Goal: Task Accomplishment & Management: Use online tool/utility

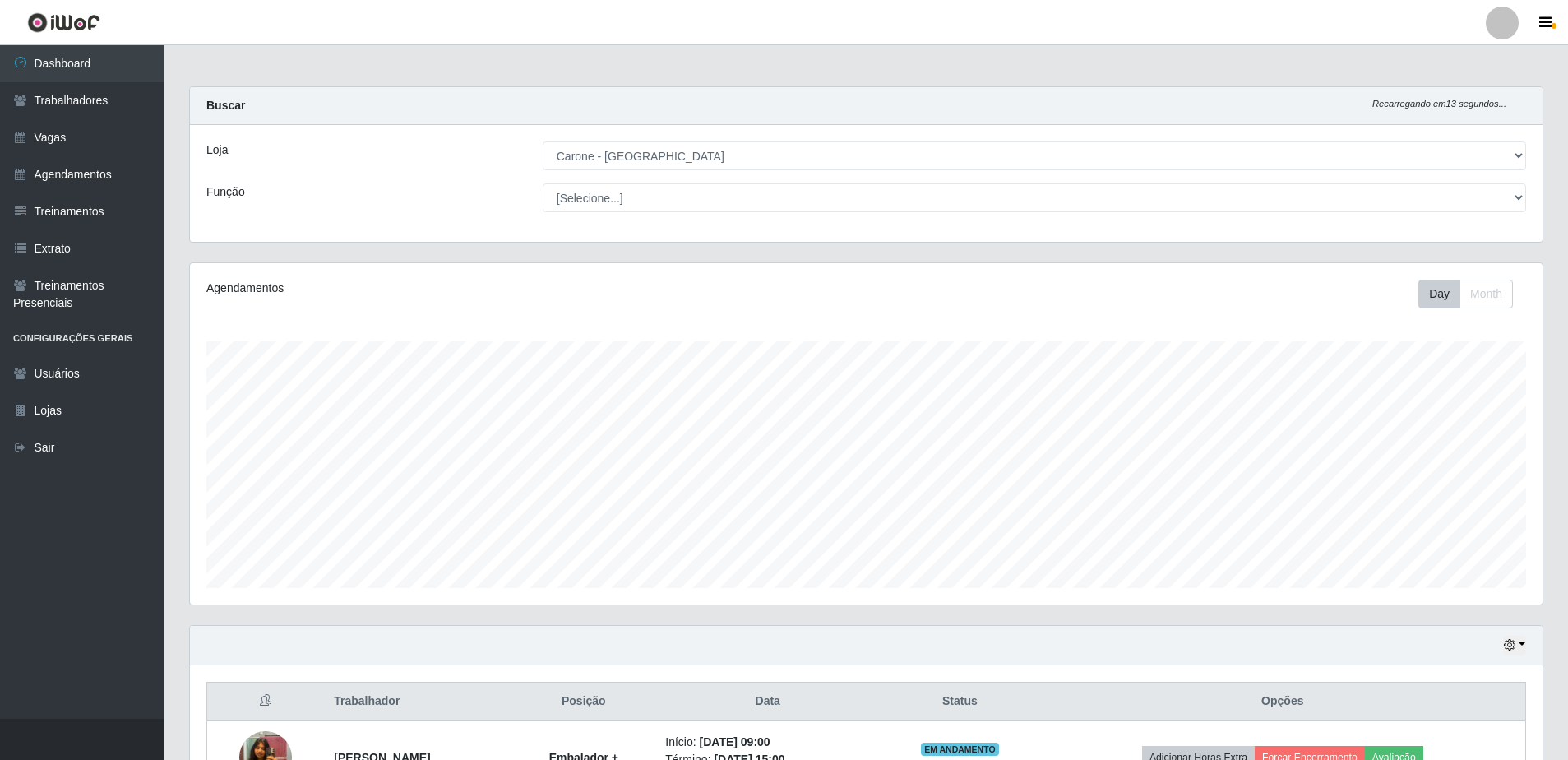
select select "505"
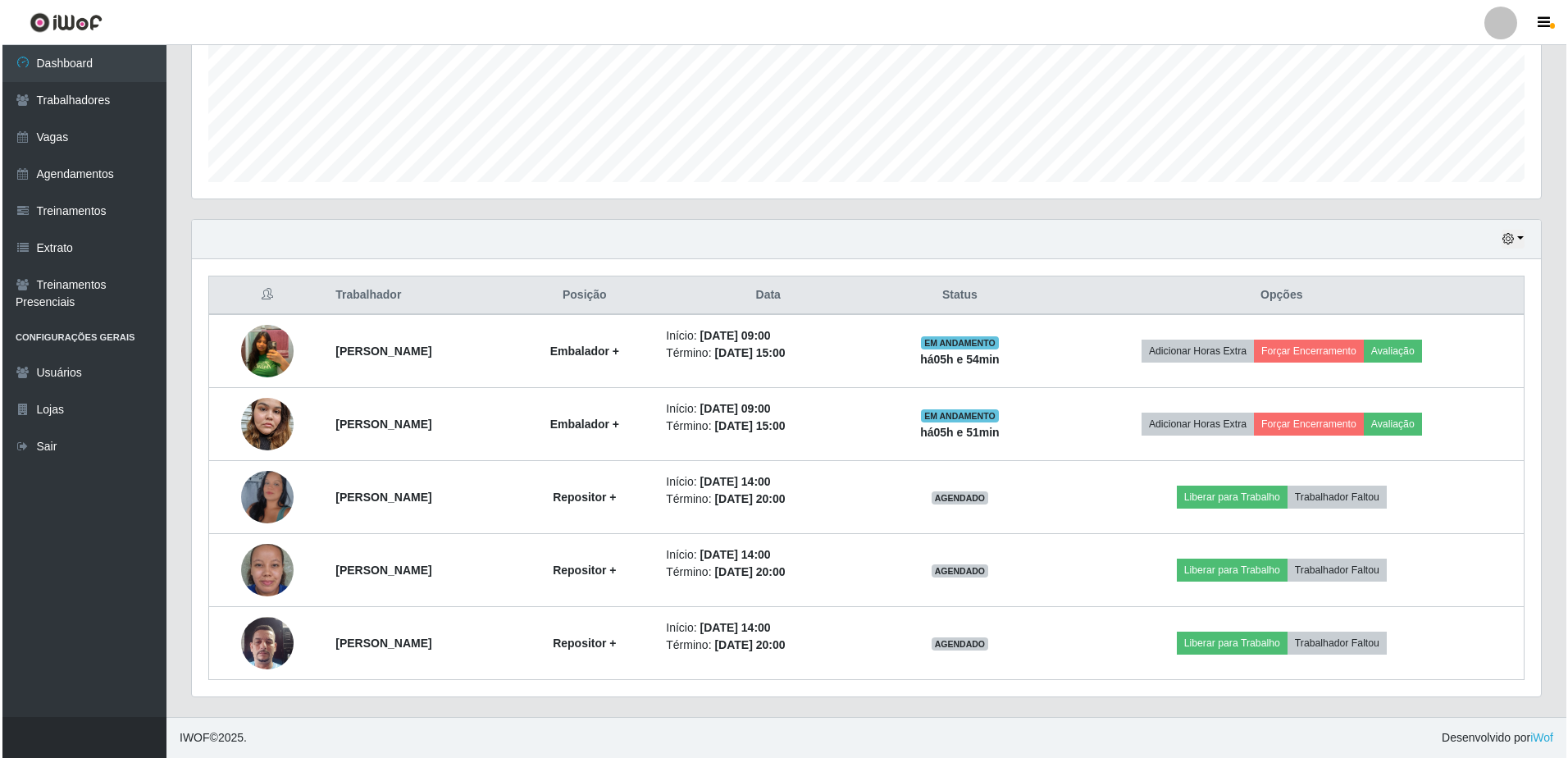
scroll to position [340, 1348]
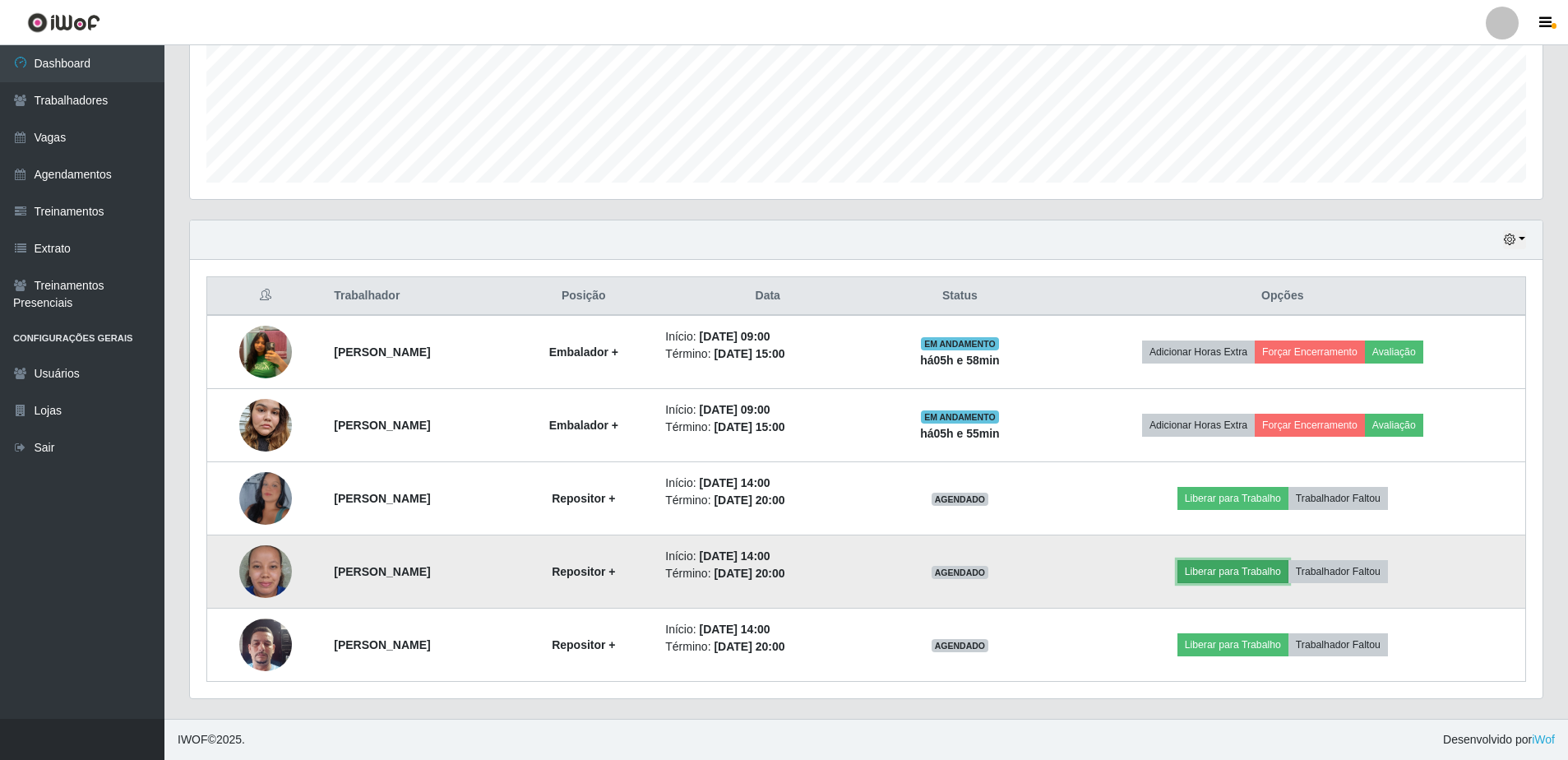
click at [1248, 577] on button "Liberar para Trabalho" at bounding box center [1233, 570] width 111 height 23
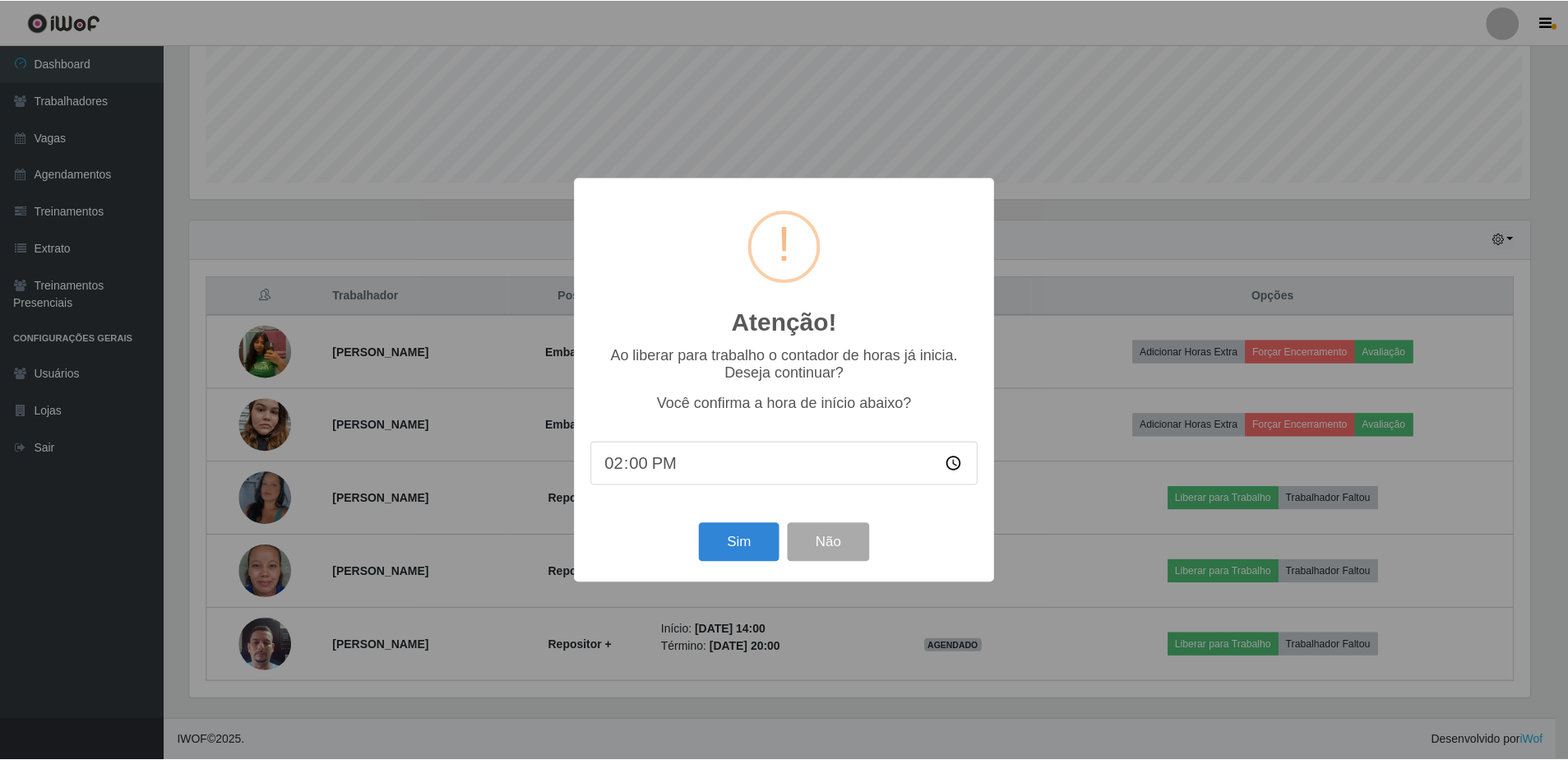
scroll to position [341, 1345]
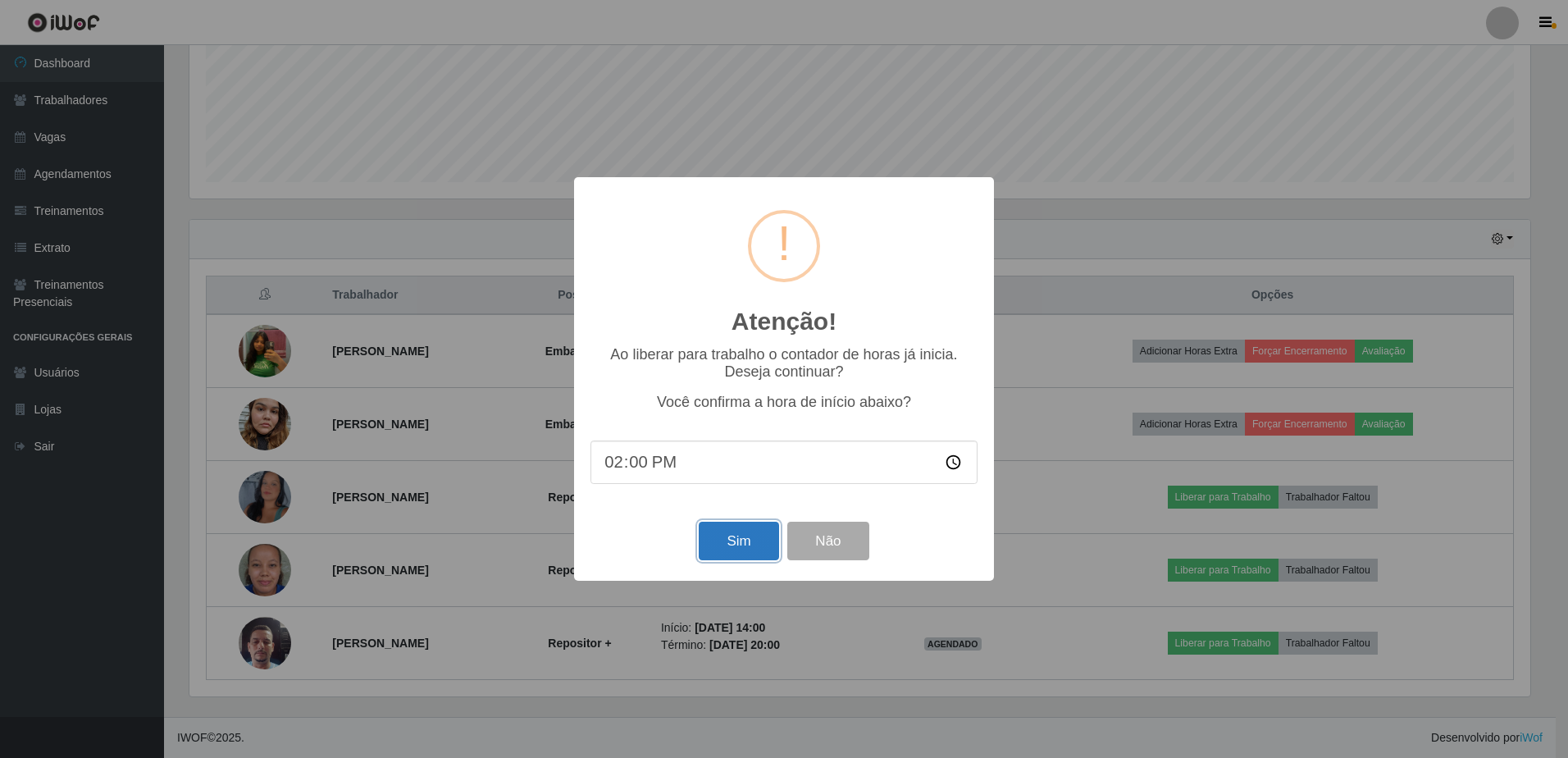
click at [761, 539] on button "Sim" at bounding box center [737, 540] width 79 height 38
click at [761, 539] on div "Atenção! × Ao liberar para trabalho o contador de horas já inicia. Deseja conti…" at bounding box center [784, 379] width 1568 height 758
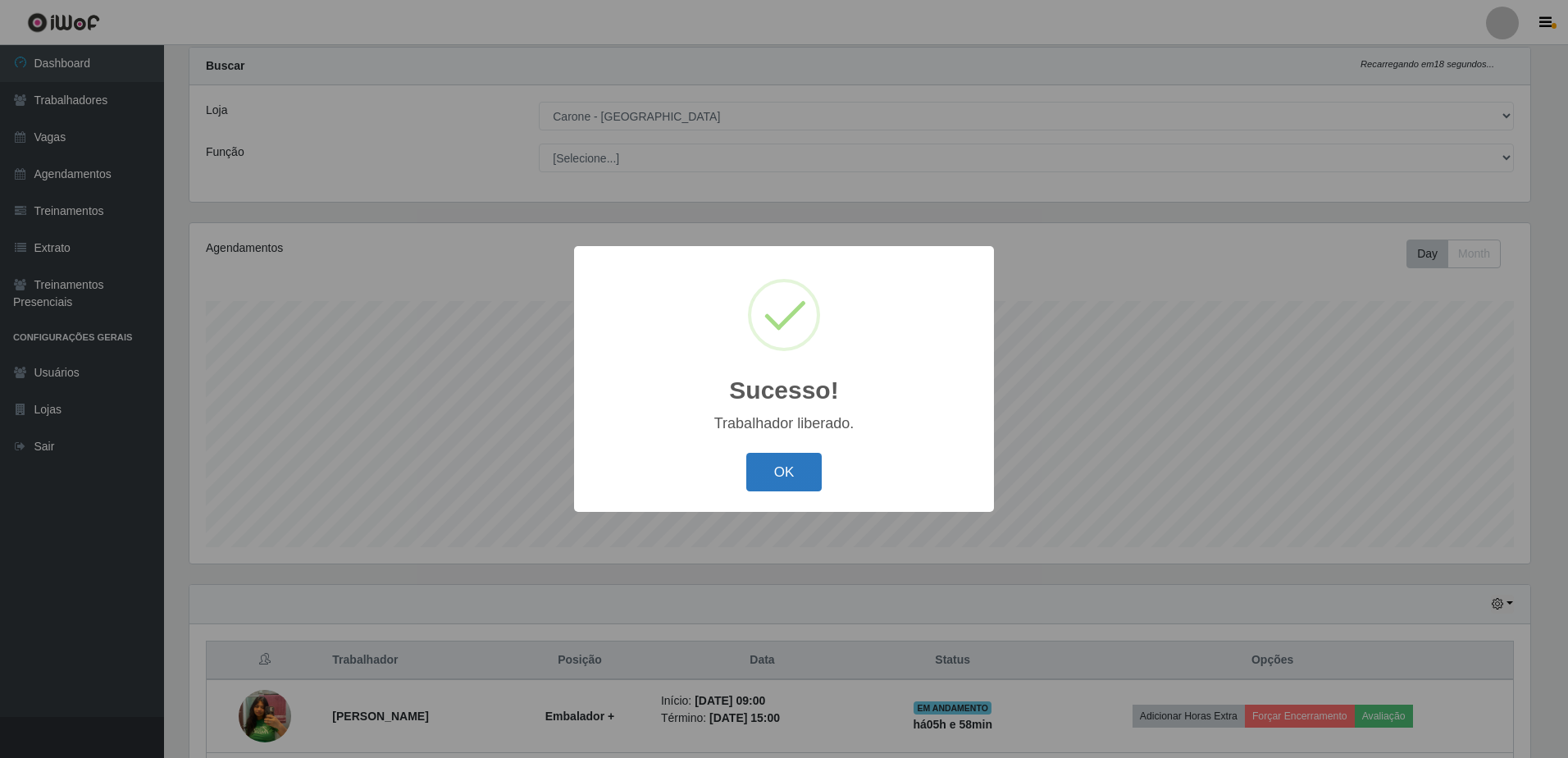
click at [793, 468] on button "OK" at bounding box center [784, 472] width 76 height 38
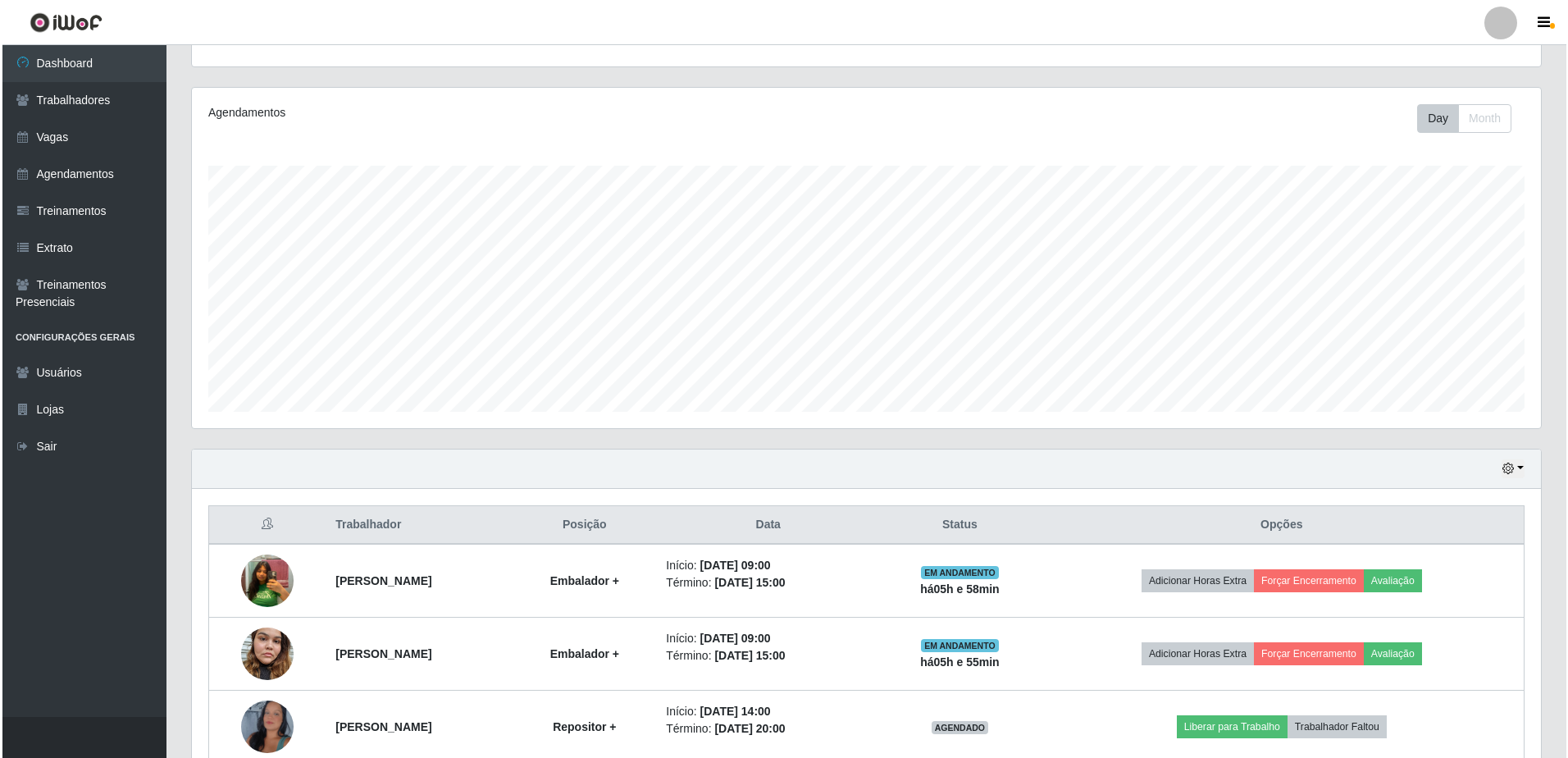
scroll to position [404, 0]
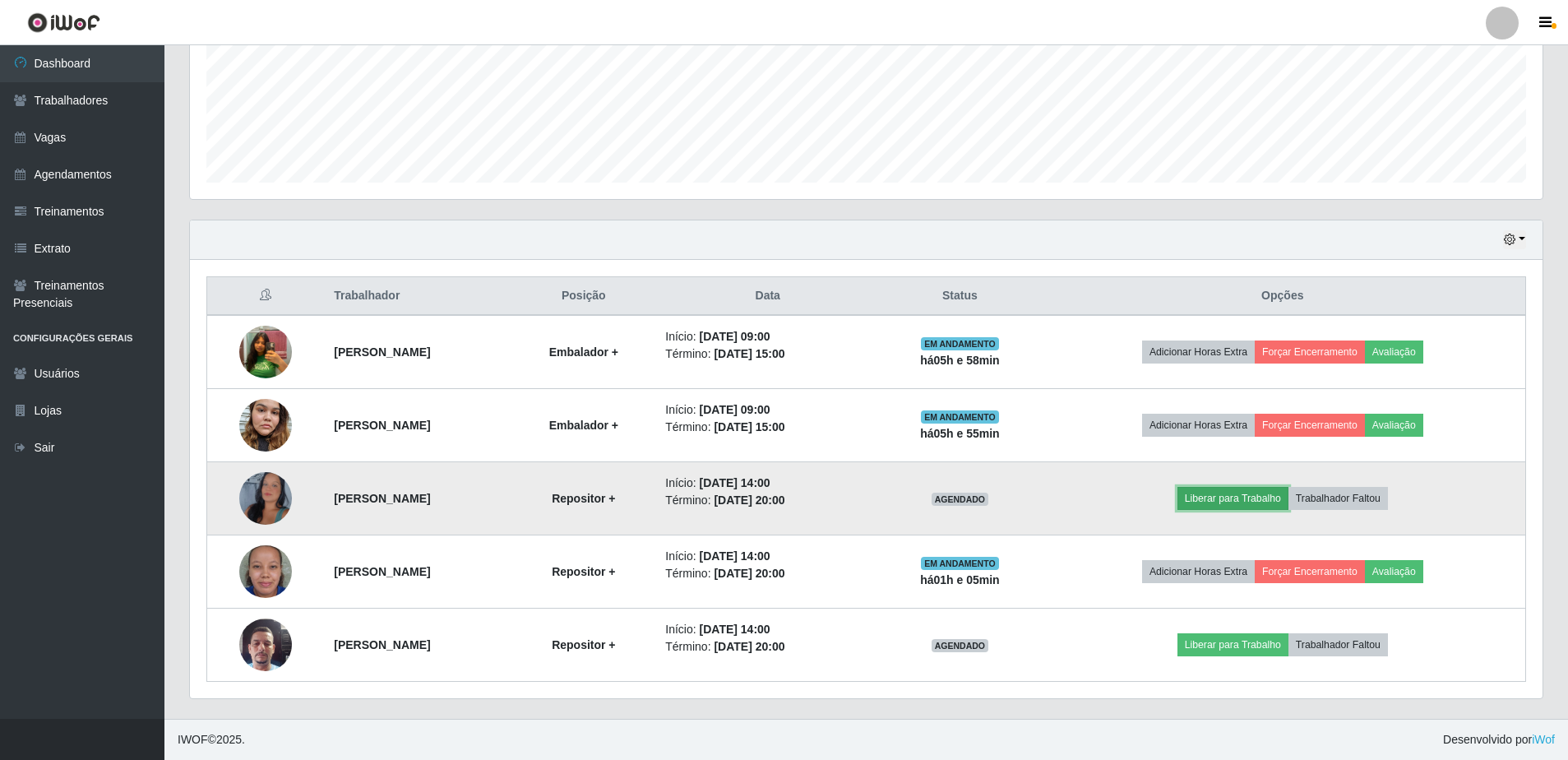
click at [1231, 497] on button "Liberar para Trabalho" at bounding box center [1233, 497] width 111 height 23
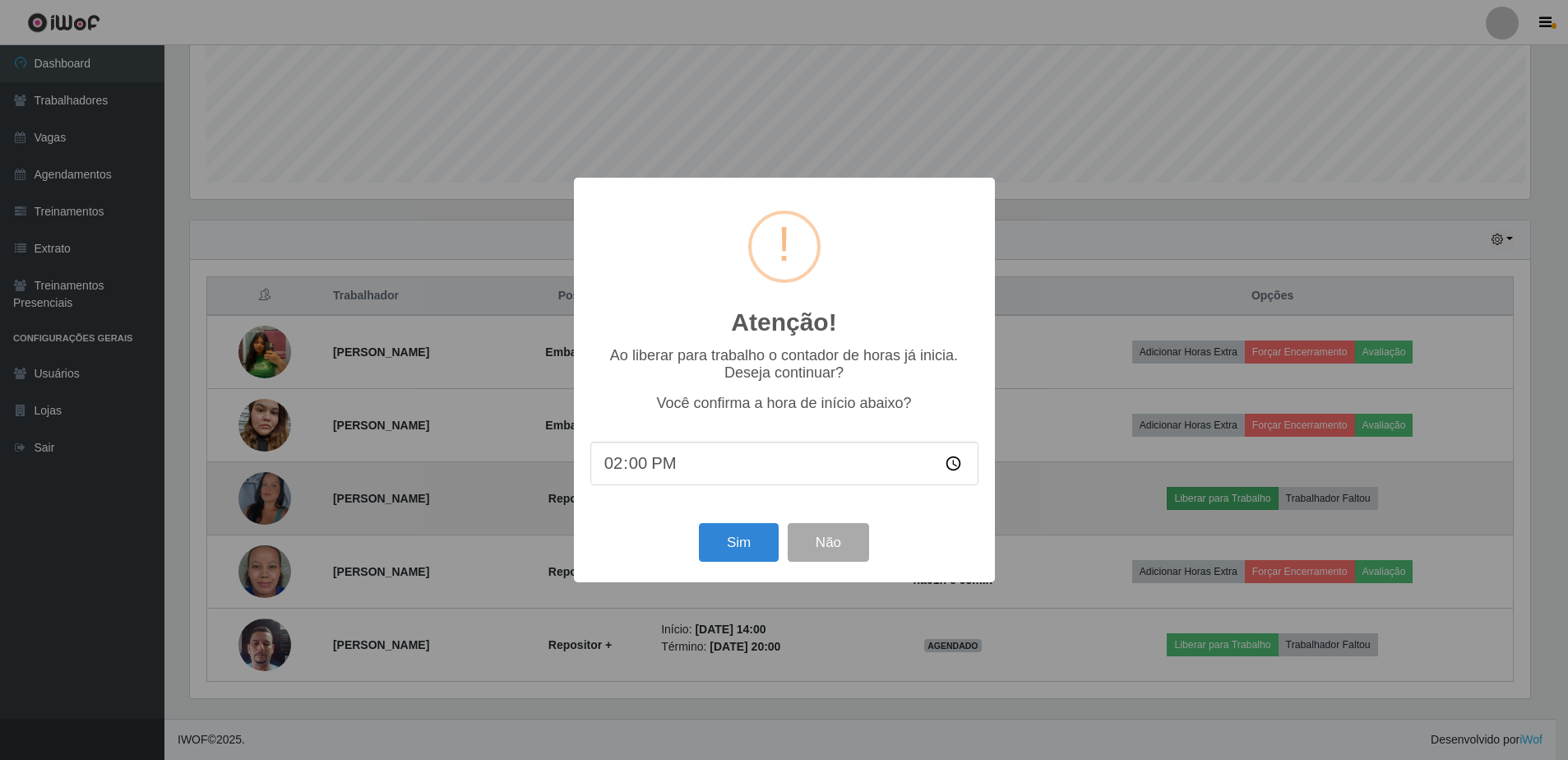
click at [1231, 497] on div "Atenção! × Ao liberar para trabalho o contador de horas já inicia. Deseja conti…" at bounding box center [784, 380] width 1568 height 760
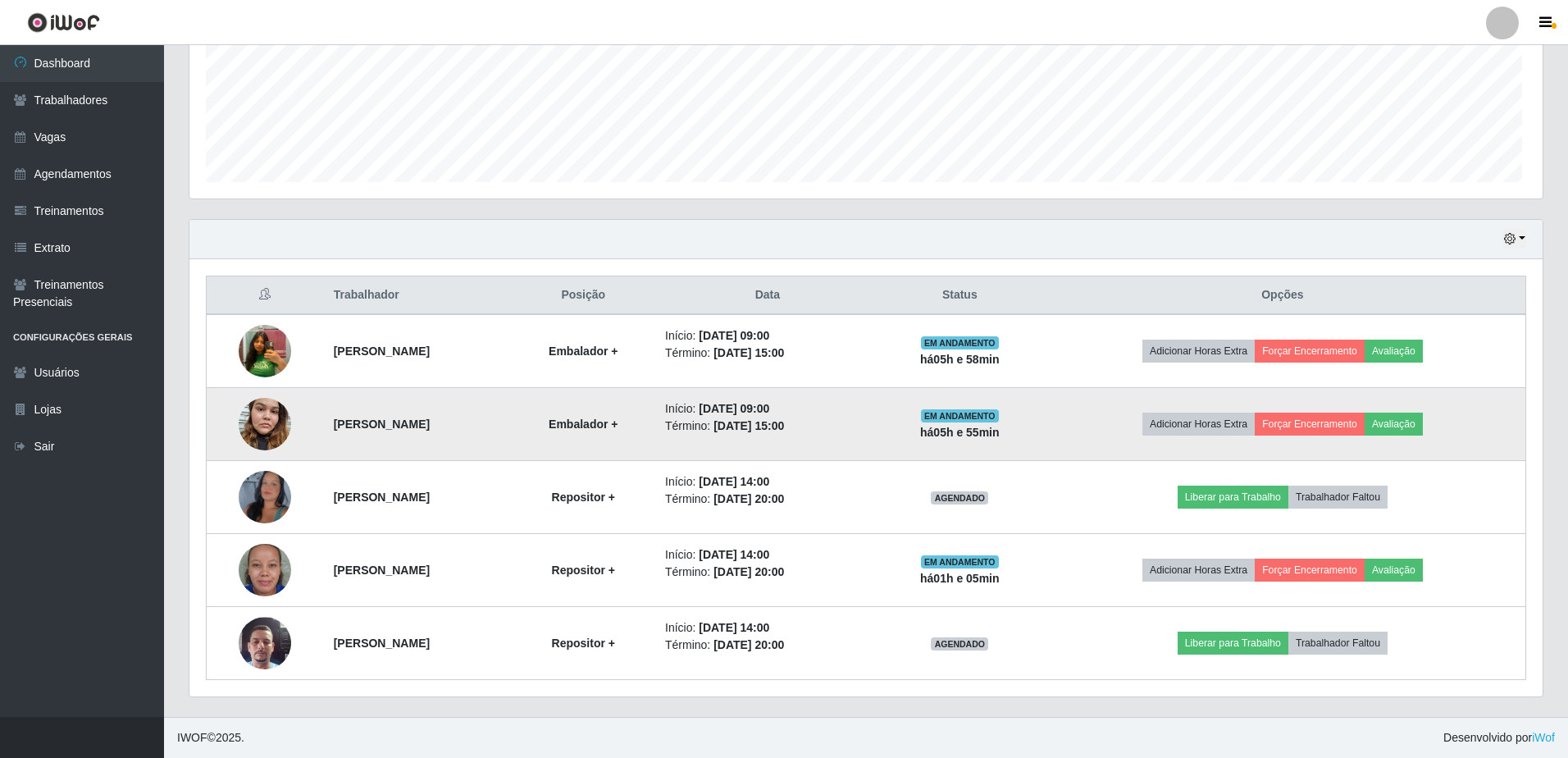
scroll to position [340, 1348]
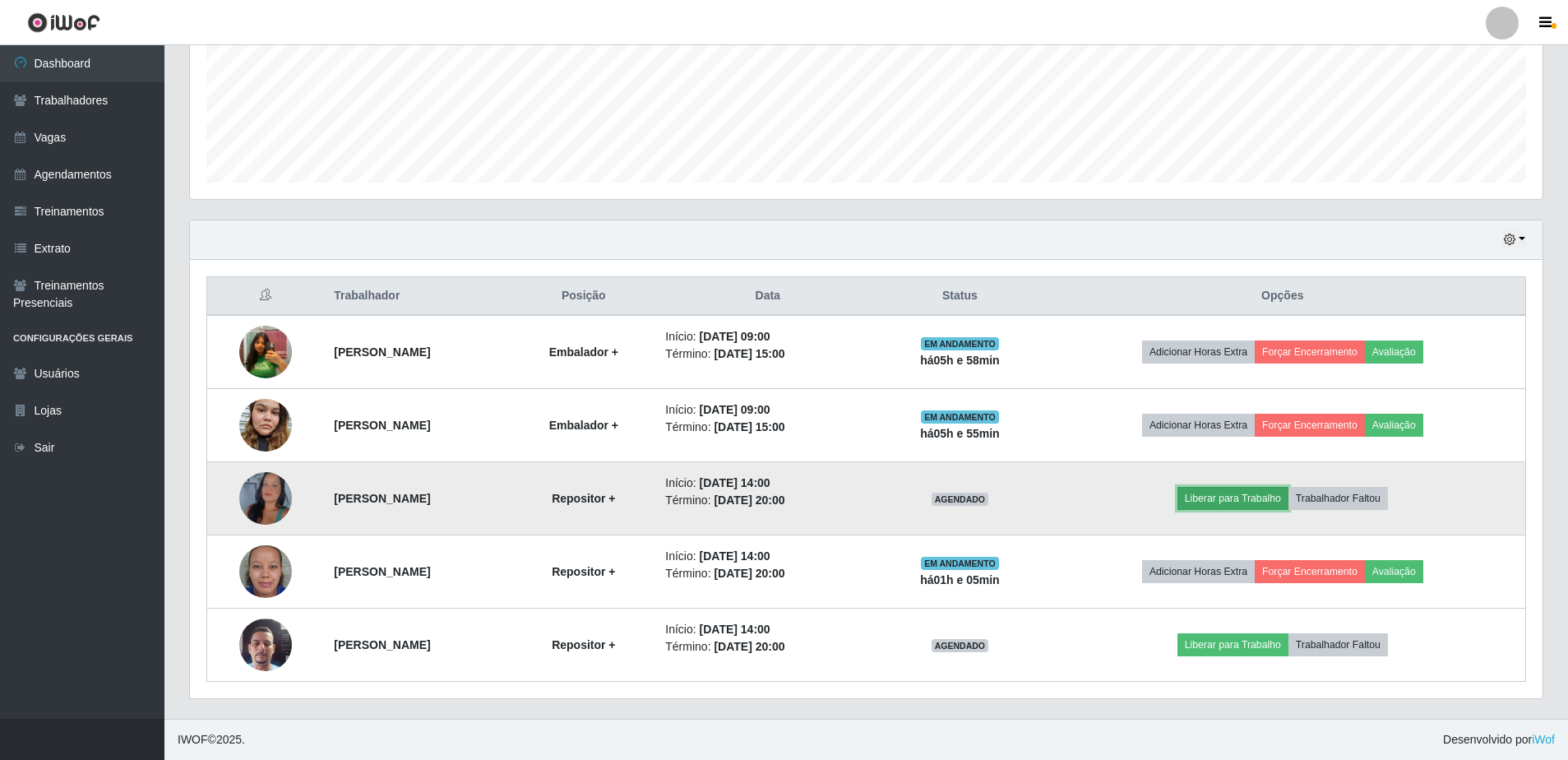
click at [1255, 496] on button "Liberar para Trabalho" at bounding box center [1233, 497] width 111 height 23
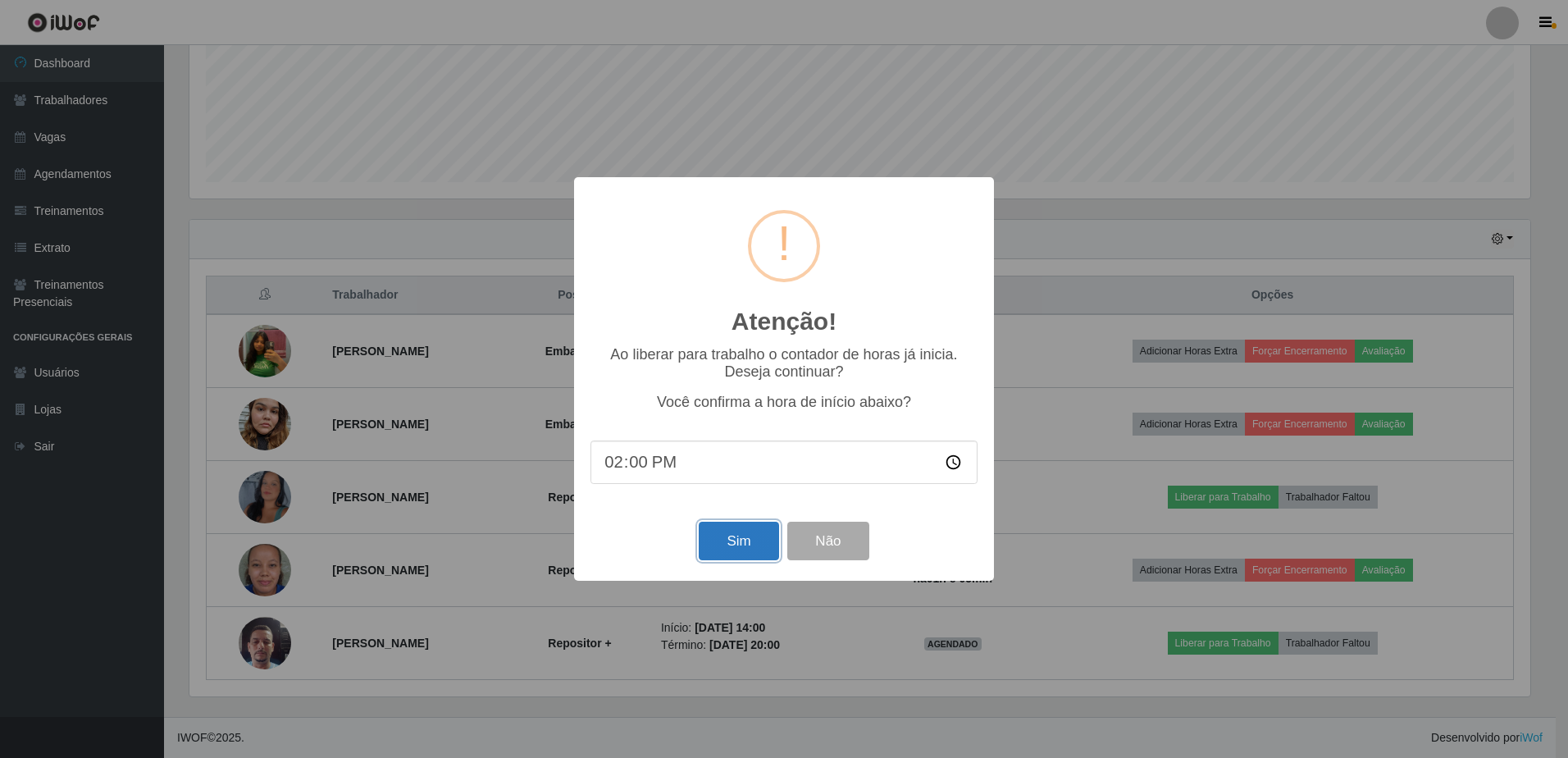
click at [741, 548] on button "Sim" at bounding box center [737, 540] width 79 height 38
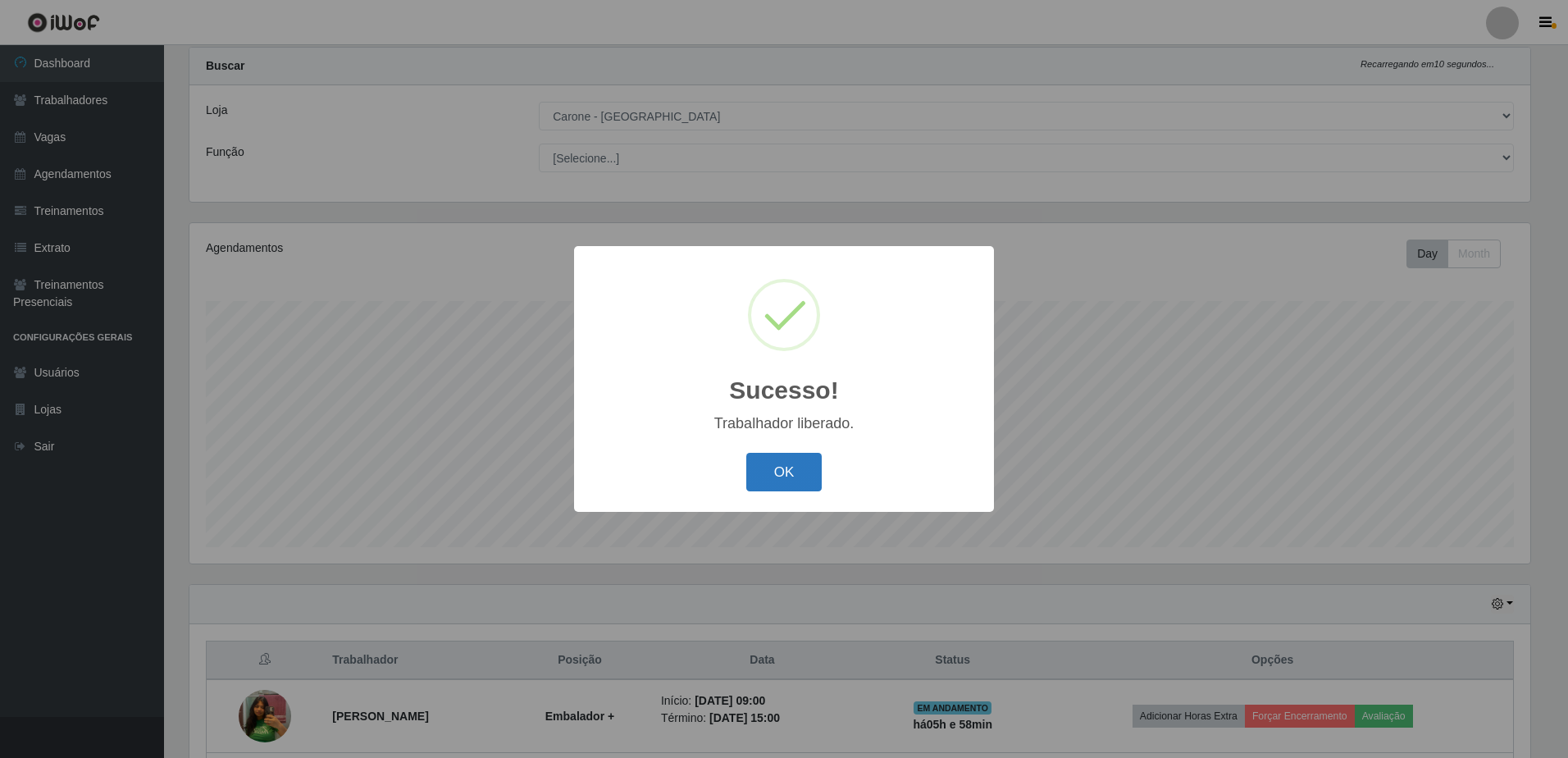
click at [811, 472] on button "OK" at bounding box center [784, 472] width 76 height 38
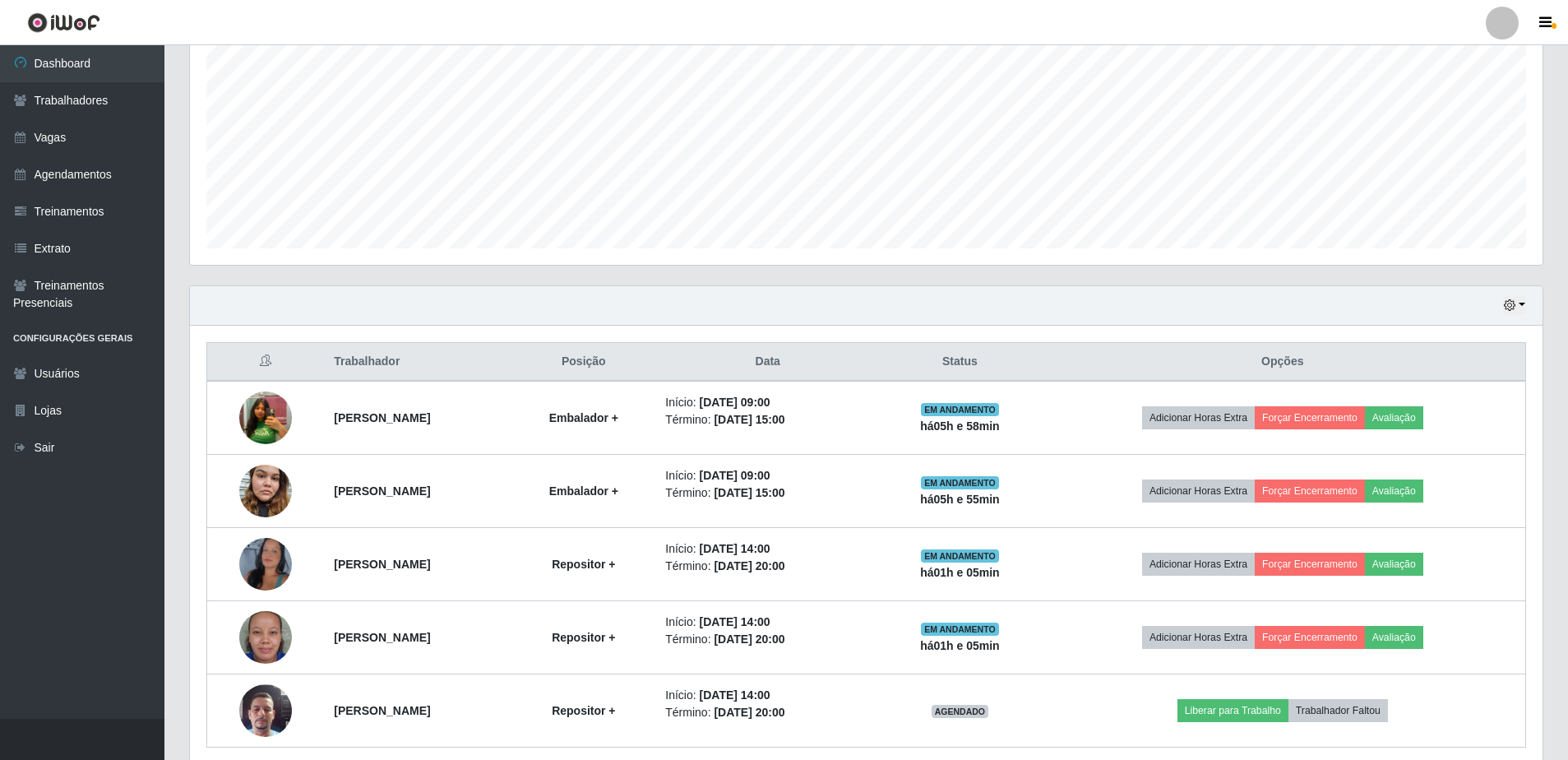
scroll to position [405, 0]
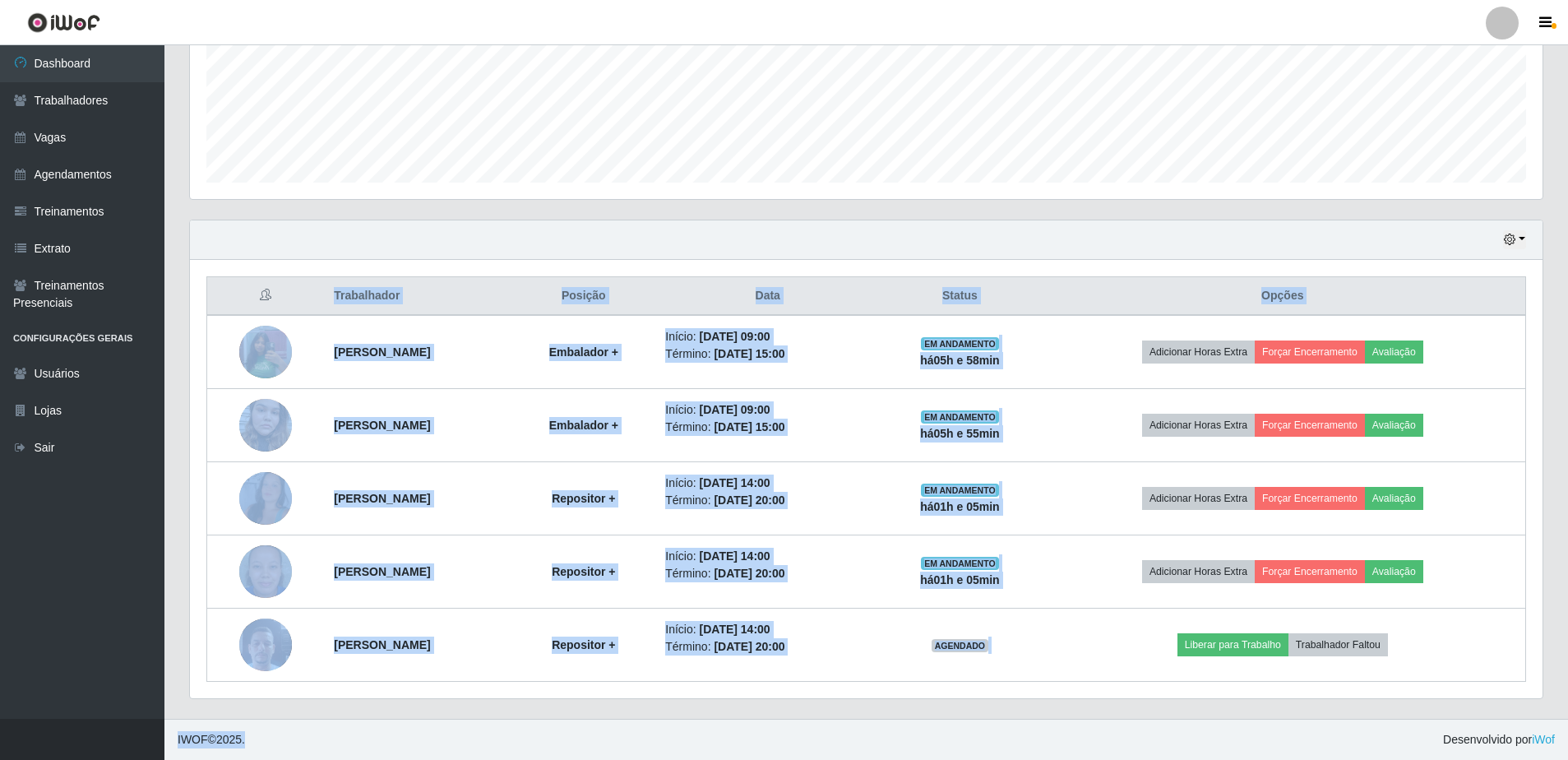
drag, startPoint x: 1160, startPoint y: 625, endPoint x: 343, endPoint y: 801, distance: 835.7
click at [343, 759] on html "Perfil Alterar Senha Sair Dashboard Trabalhadores Vagas Agendamentos Treinament…" at bounding box center [784, 177] width 1568 height 1165
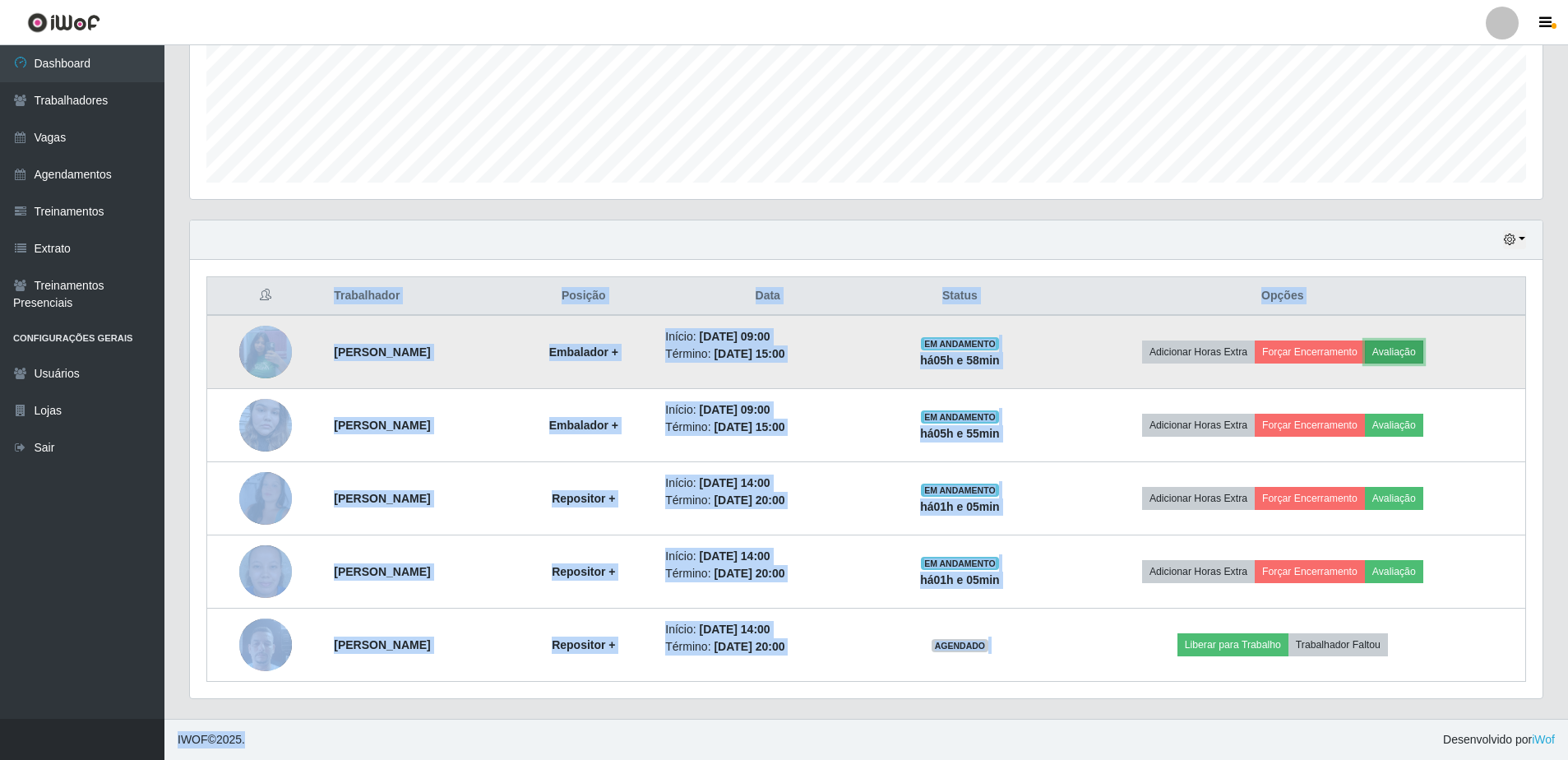
click at [1423, 351] on button "Avaliação" at bounding box center [1394, 351] width 58 height 23
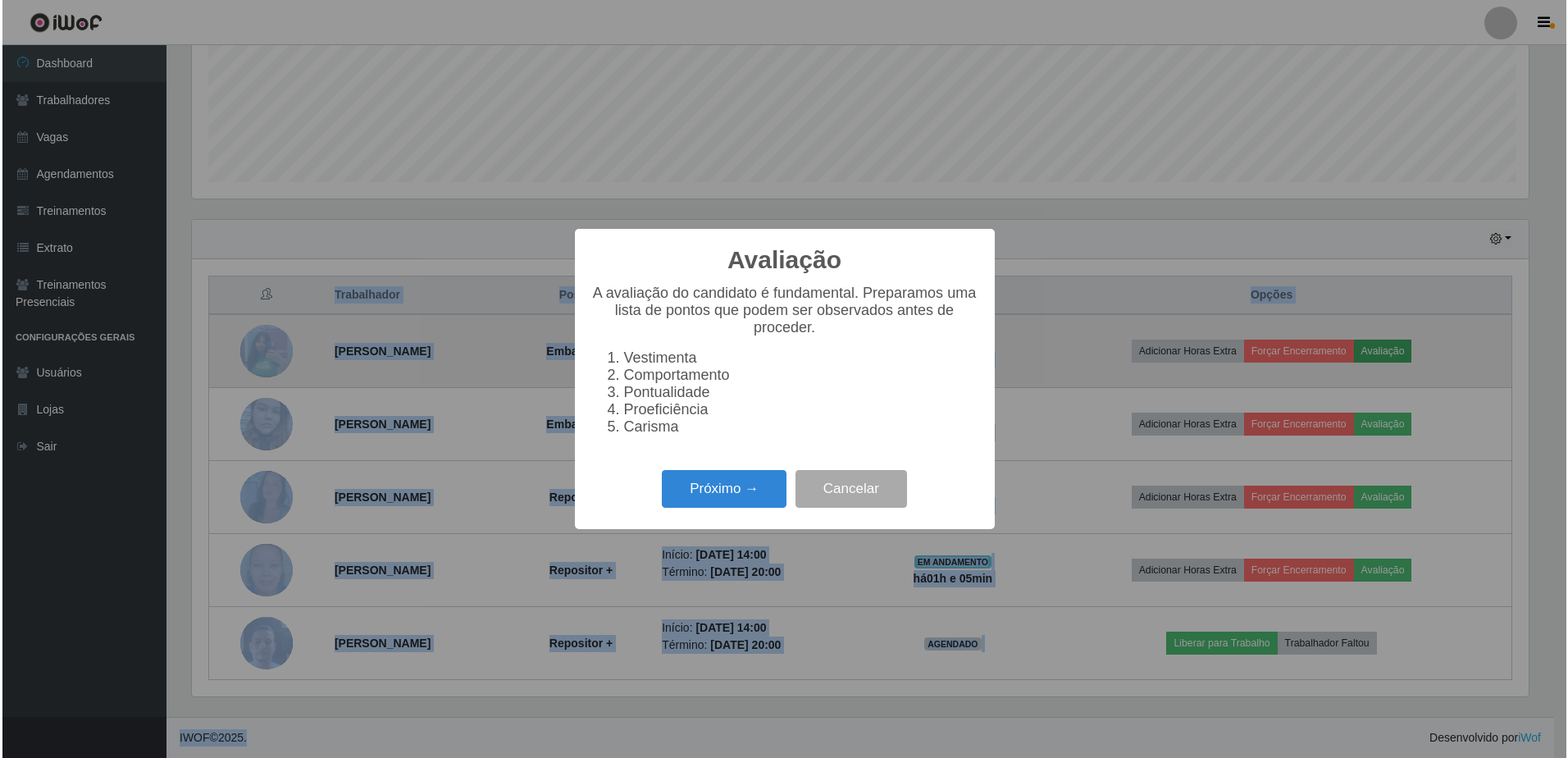
scroll to position [340, 1340]
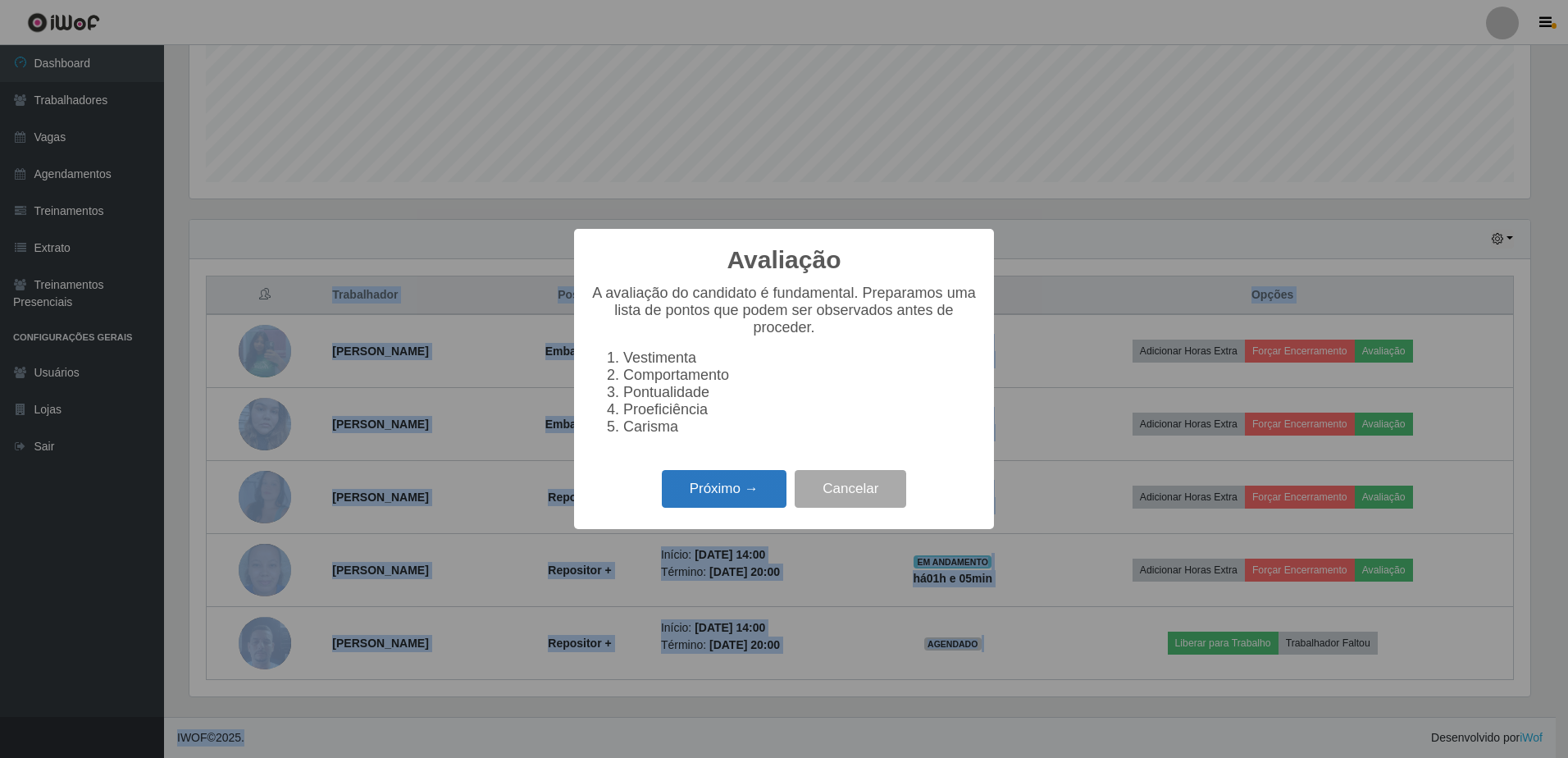
click at [745, 507] on button "Próximo →" at bounding box center [724, 488] width 125 height 38
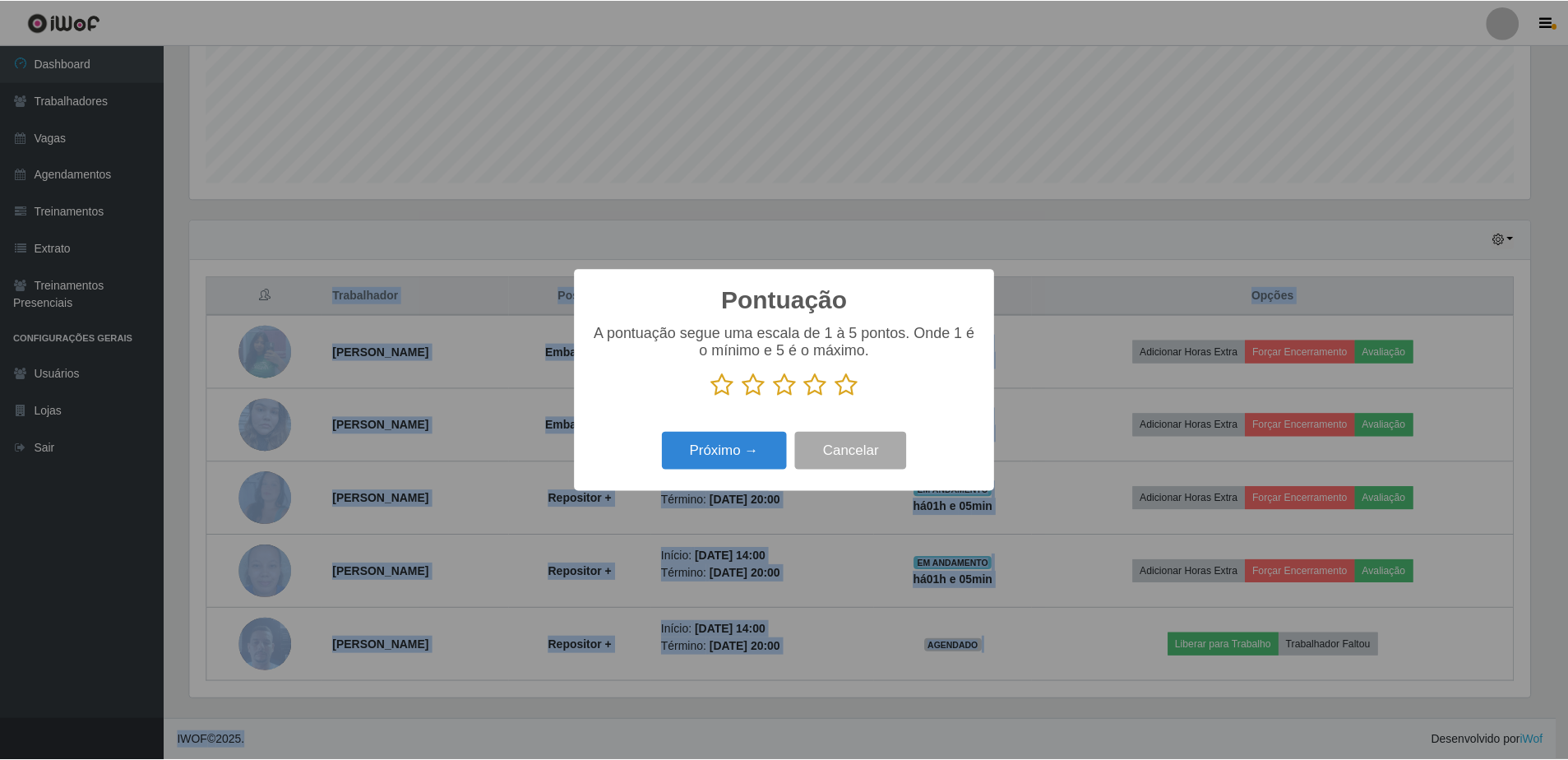
scroll to position [821698, 821118]
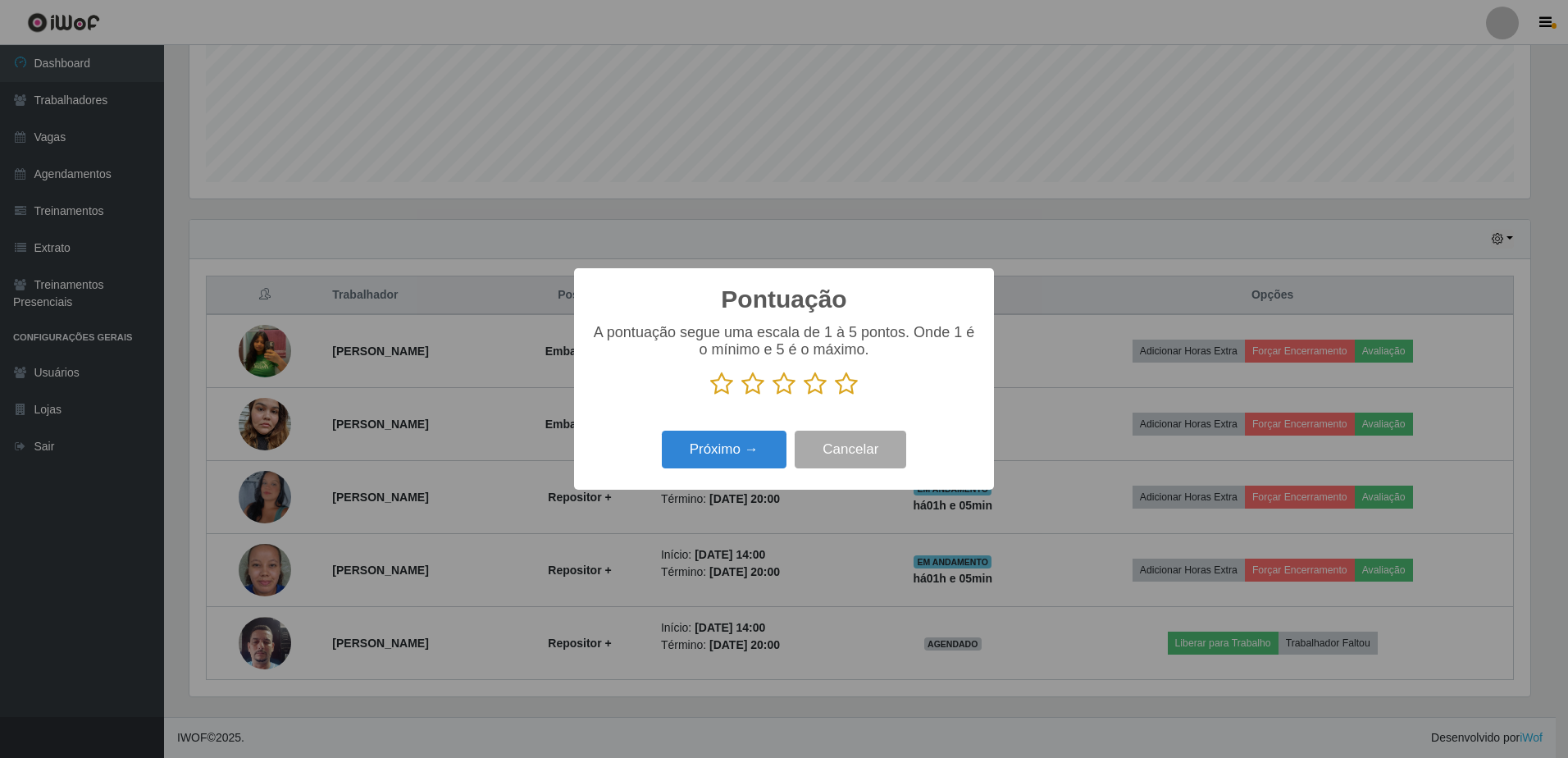
click at [845, 390] on icon at bounding box center [845, 383] width 23 height 25
click at [835, 396] on input "radio" at bounding box center [835, 396] width 0 height 0
click at [814, 453] on button "Cancelar" at bounding box center [850, 449] width 112 height 38
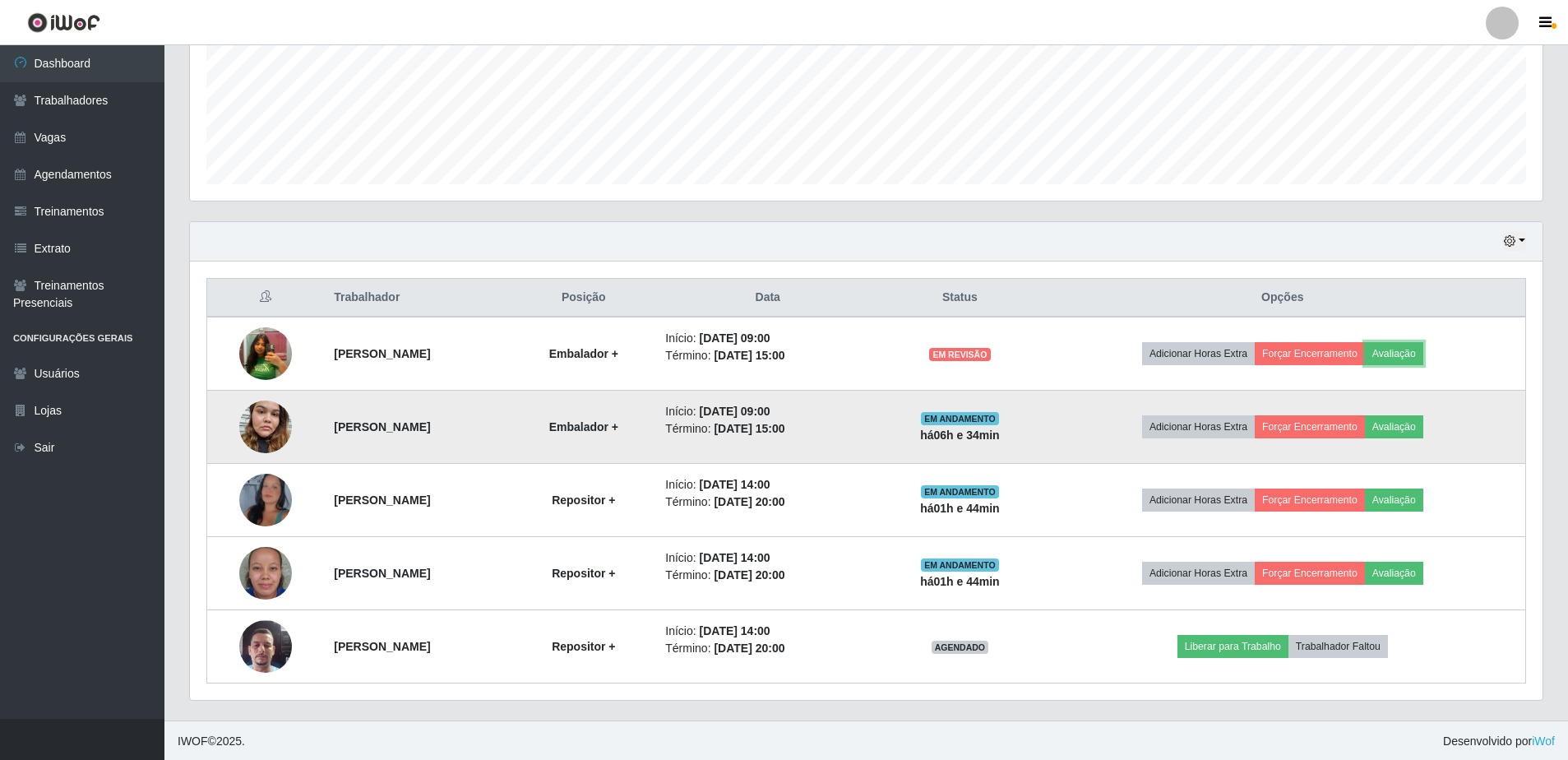
scroll to position [405, 0]
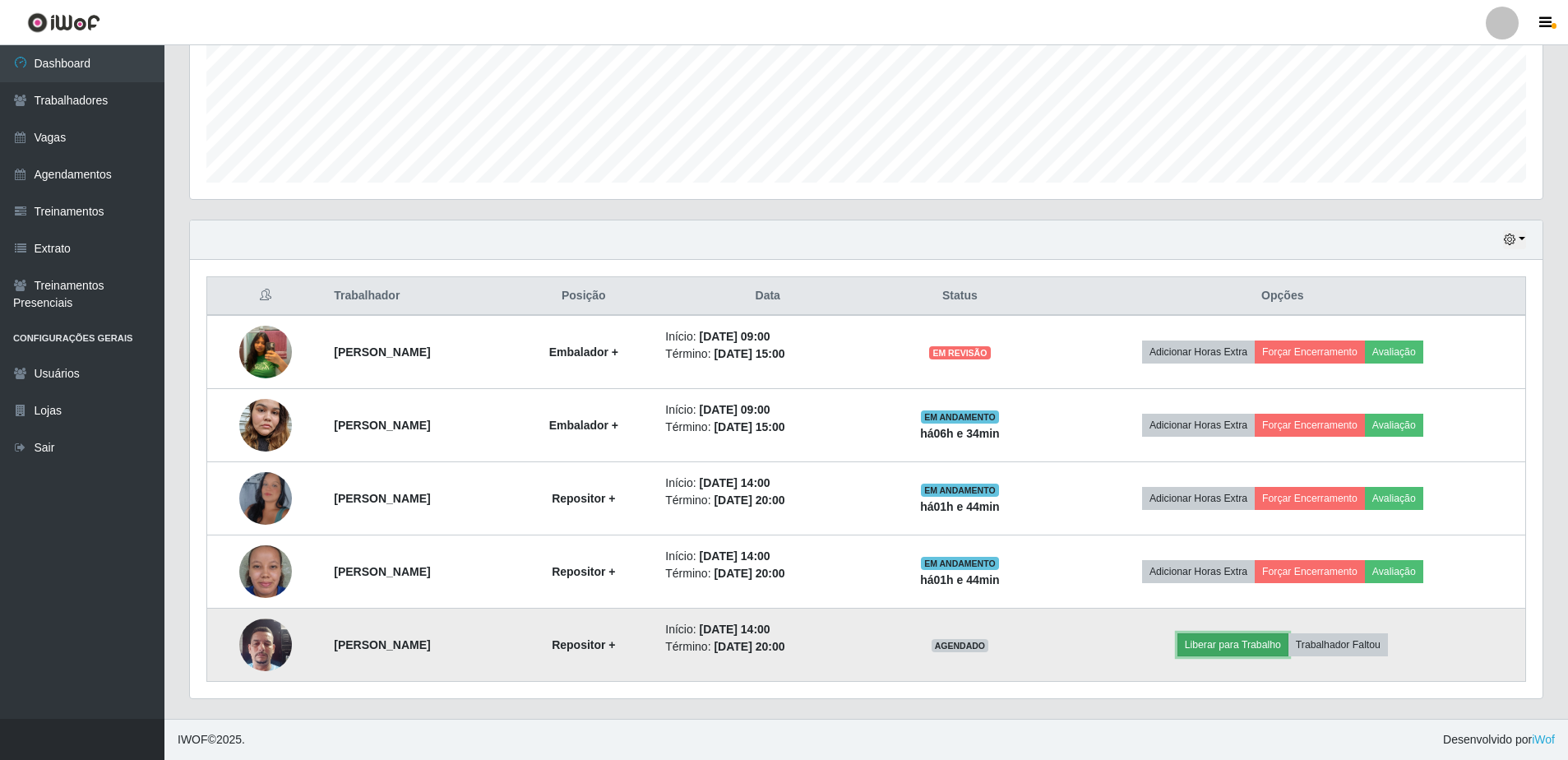
click at [1278, 647] on button "Liberar para Trabalho" at bounding box center [1233, 644] width 111 height 23
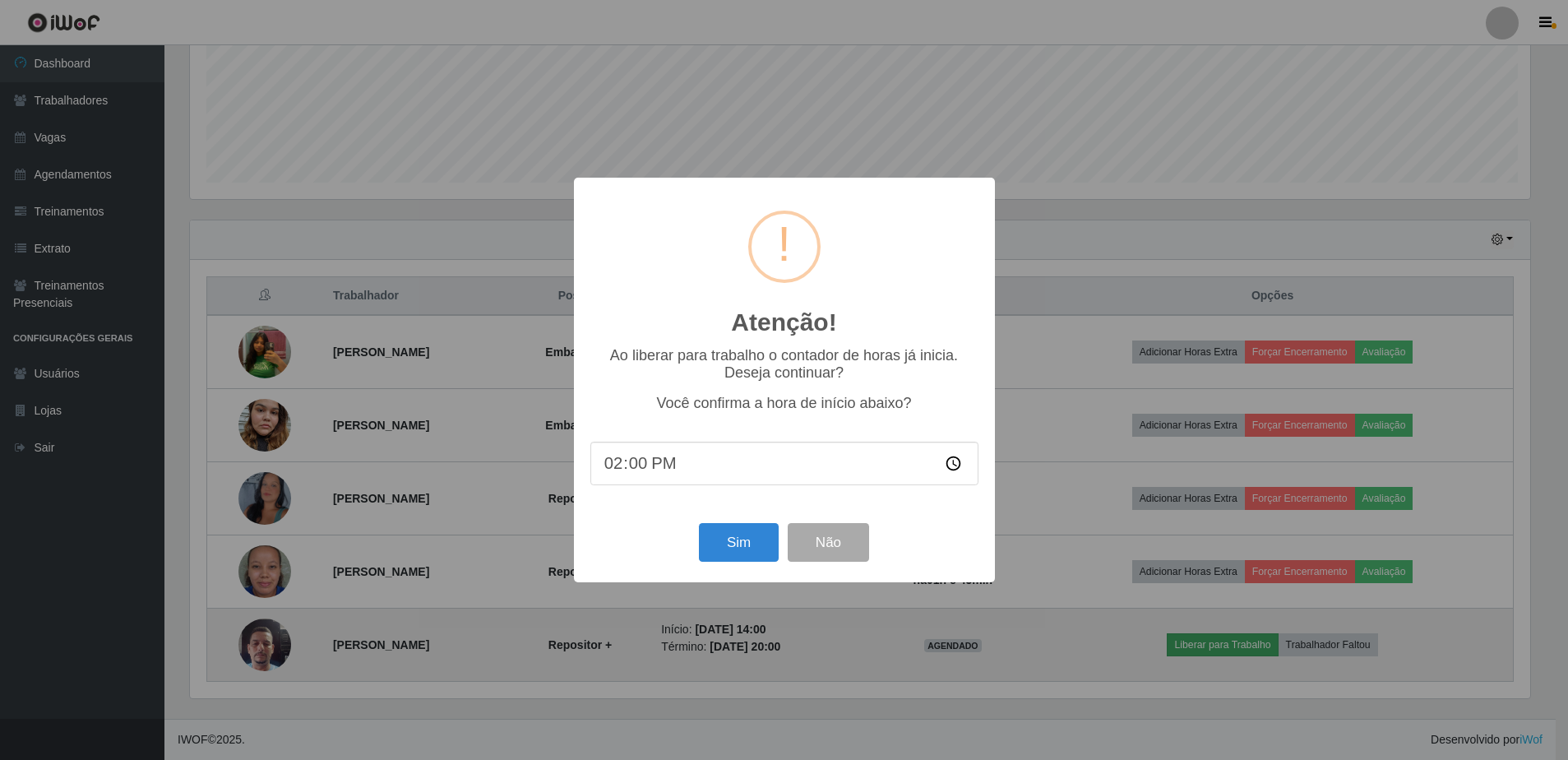
scroll to position [341, 1345]
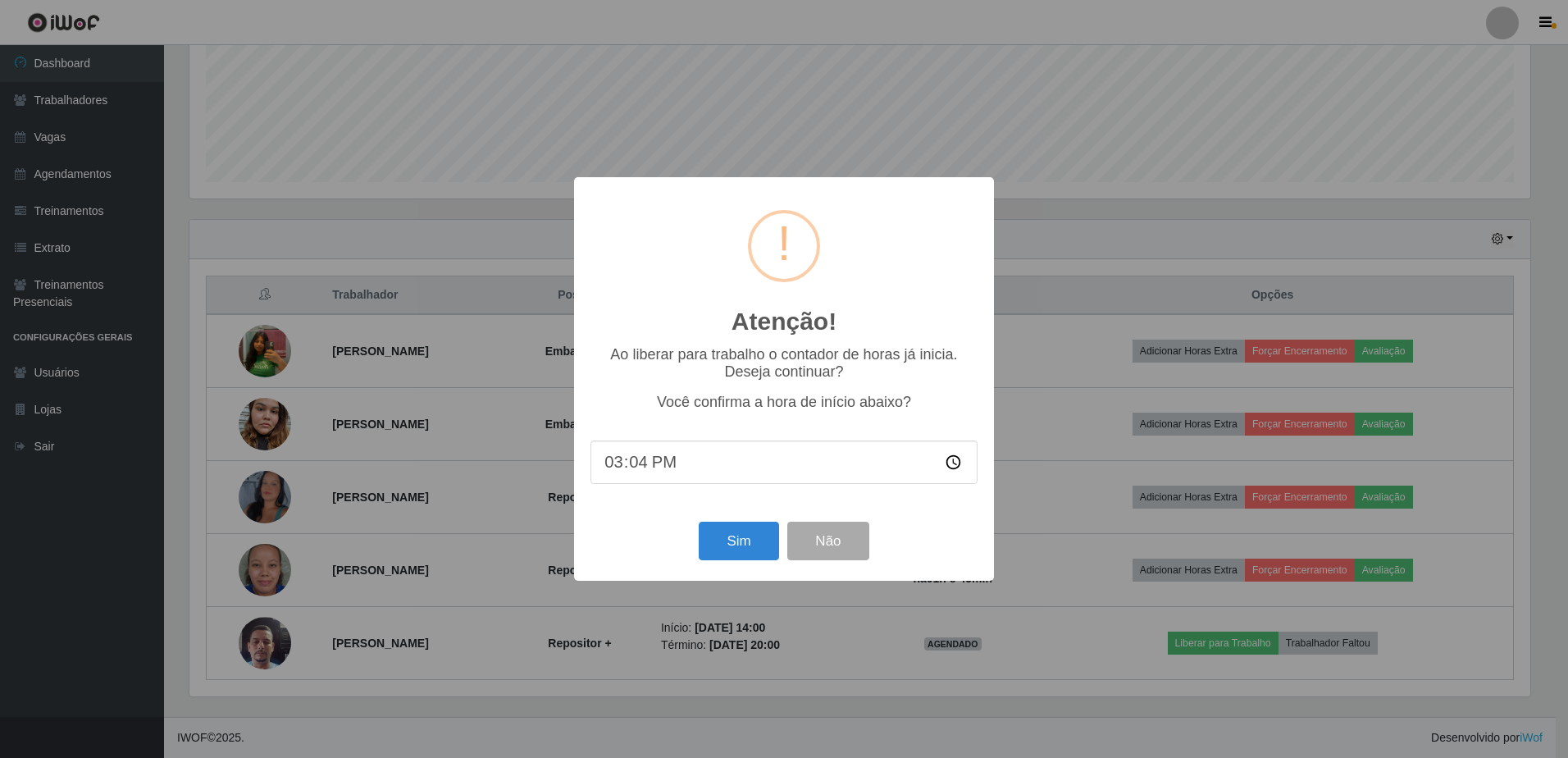
type input "15:45"
click at [753, 536] on button "Sim" at bounding box center [737, 540] width 79 height 38
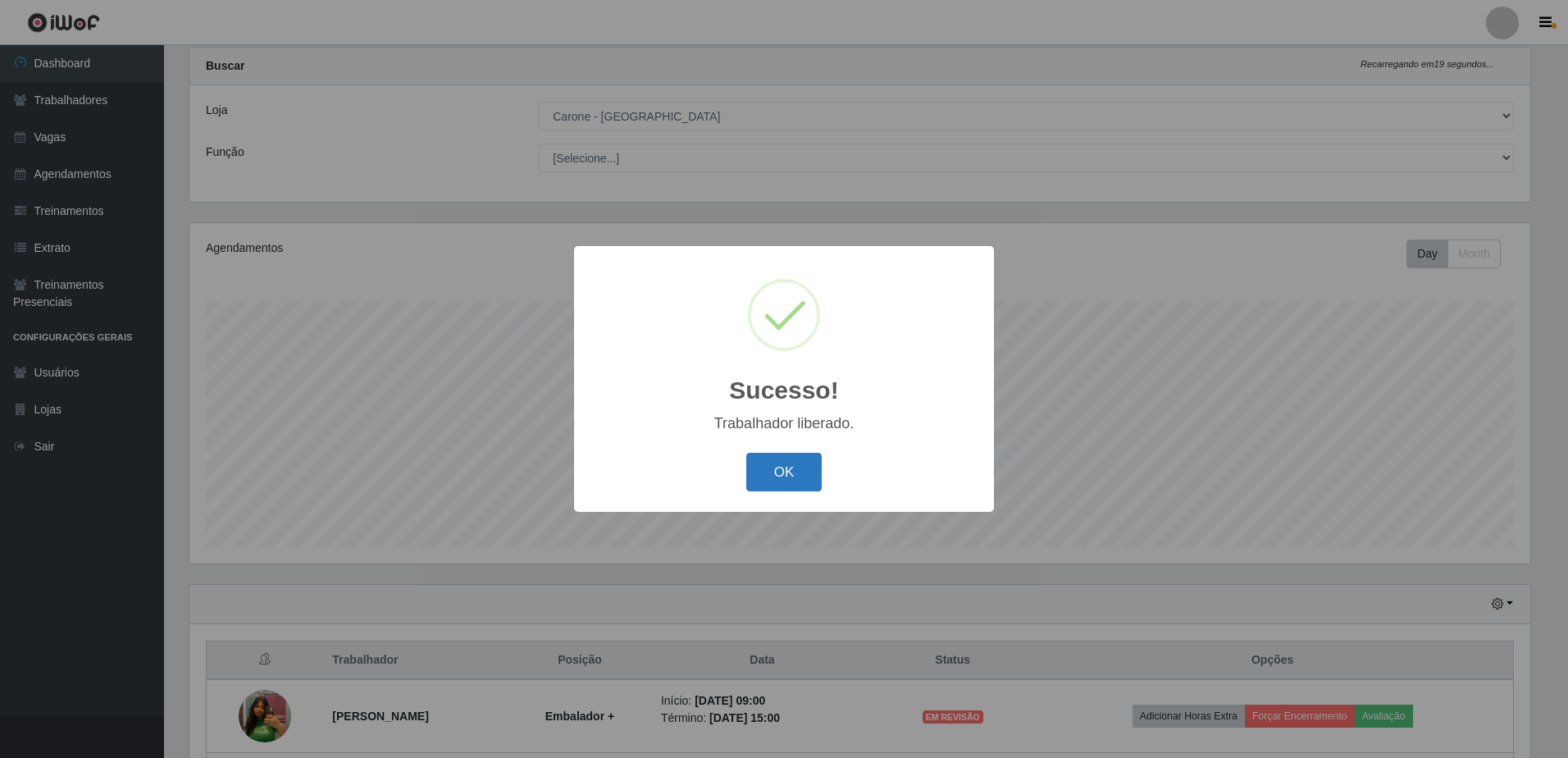
click at [777, 481] on button "OK" at bounding box center [784, 472] width 76 height 38
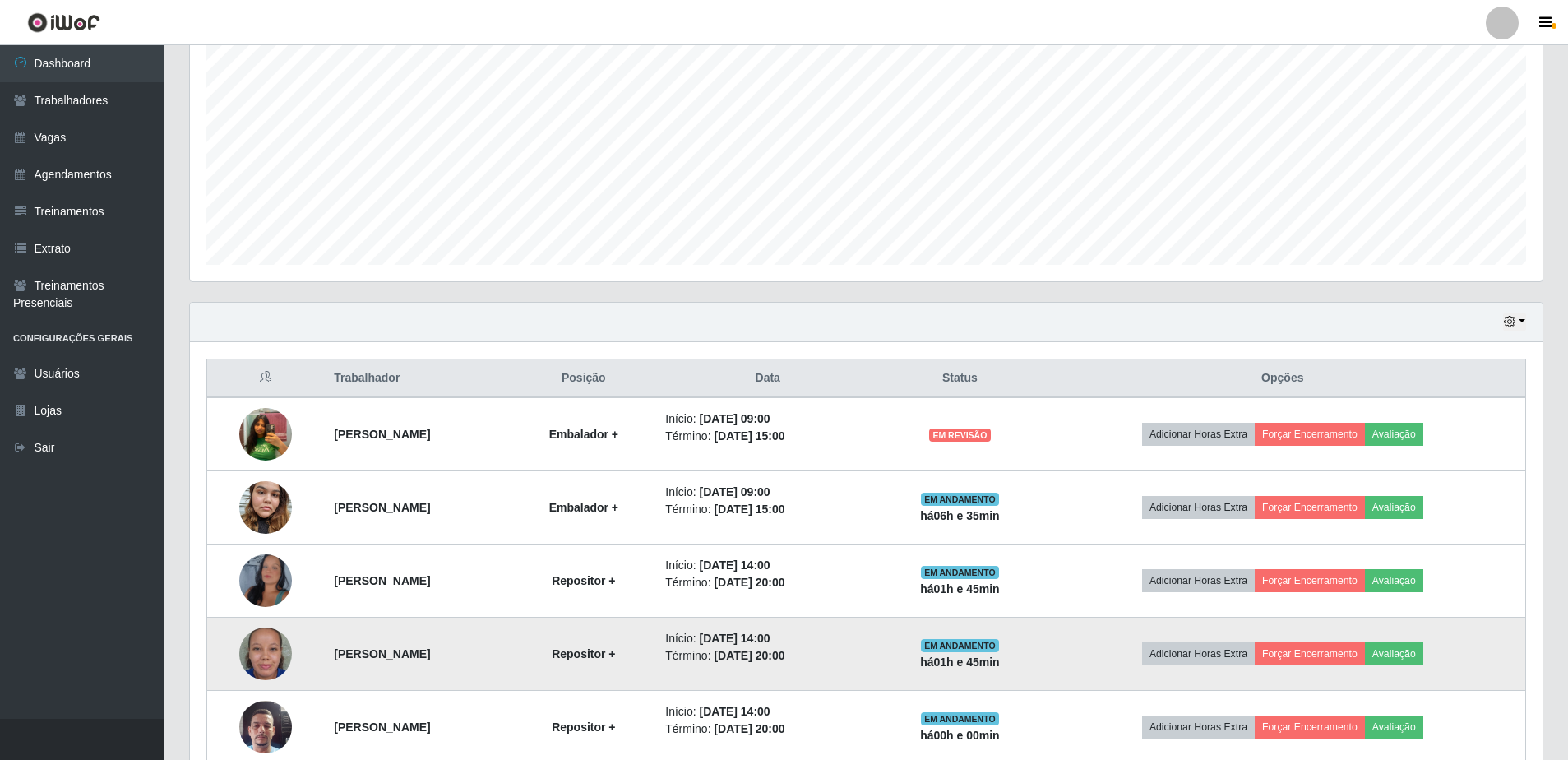
scroll to position [405, 0]
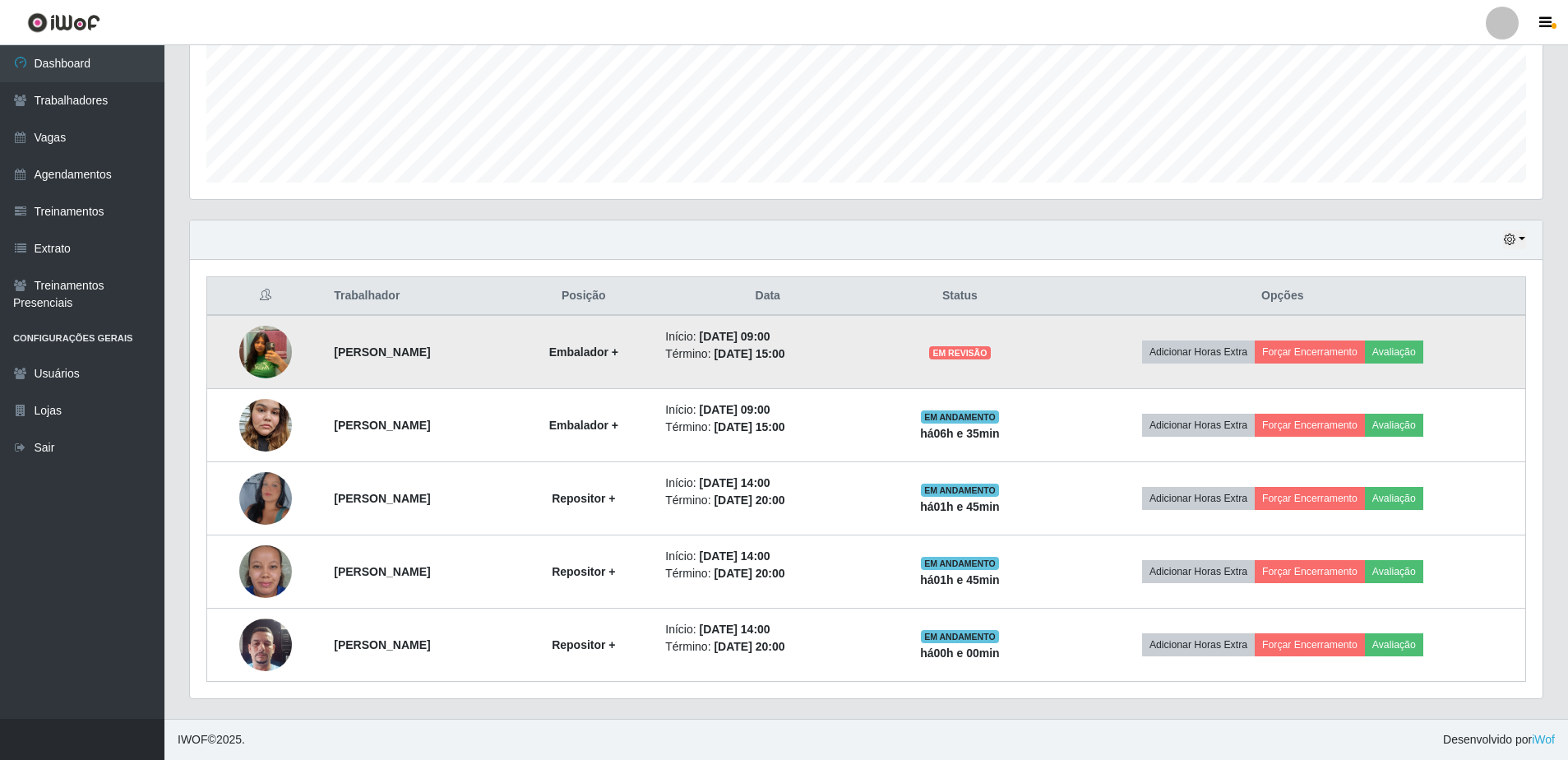
click at [991, 352] on span "EM REVISÃO" at bounding box center [960, 352] width 61 height 13
click at [1423, 349] on button "Avaliação" at bounding box center [1394, 351] width 58 height 23
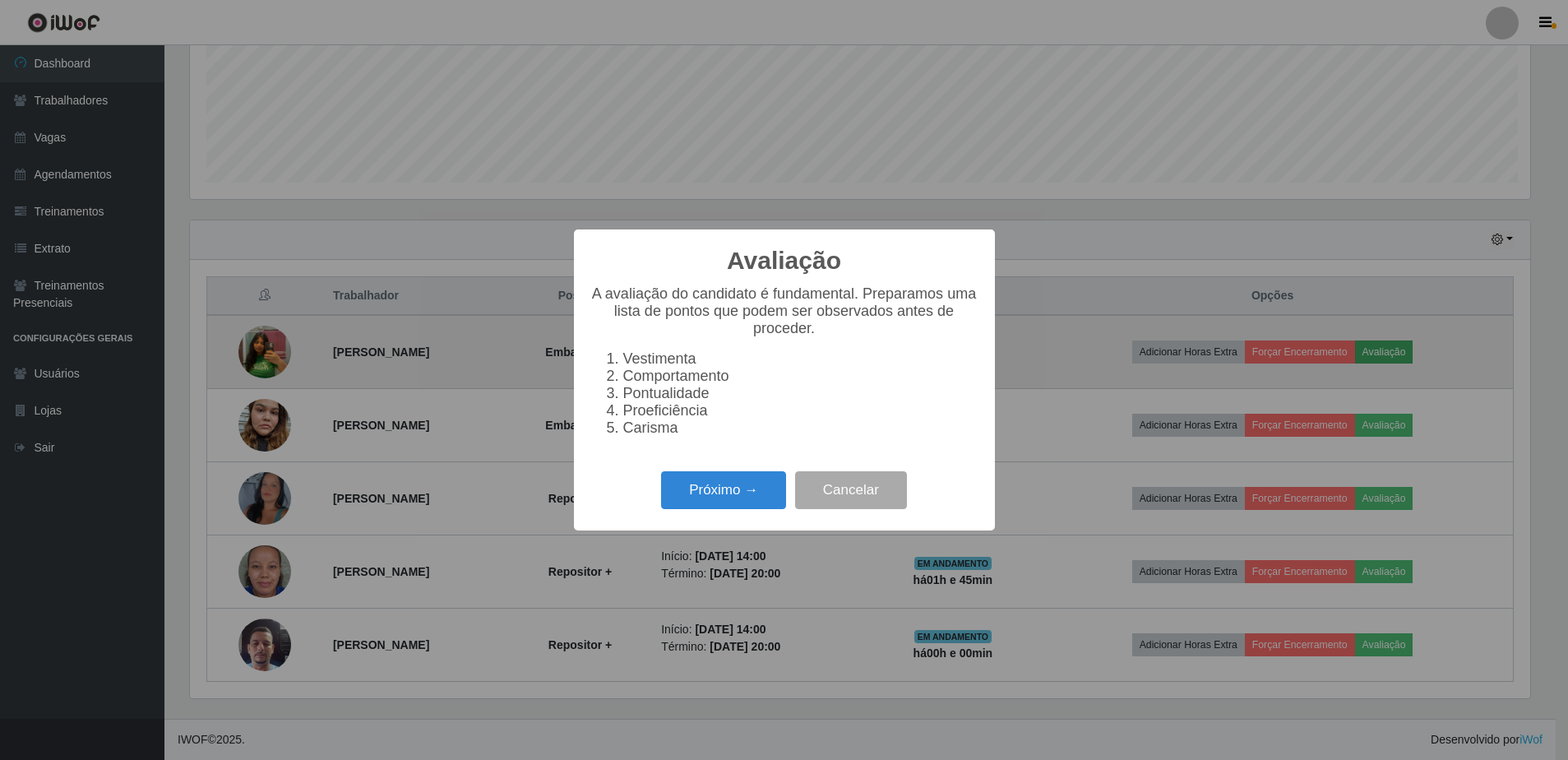
scroll to position [341, 1345]
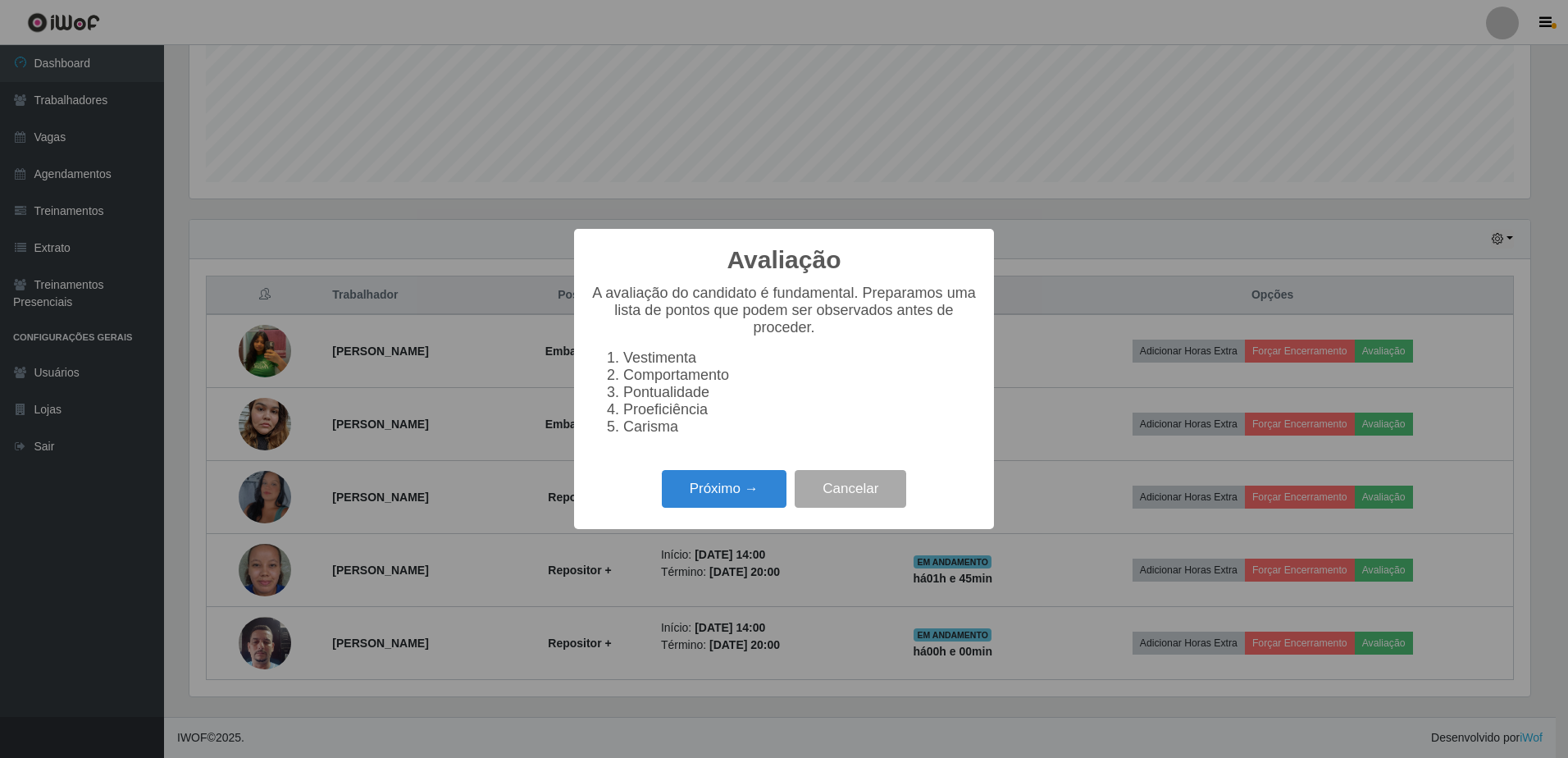
click at [1098, 193] on div "Avaliação × A avaliação do candidato é fundamental. Preparamos uma lista de pon…" at bounding box center [784, 379] width 1568 height 758
click at [1090, 248] on div "Avaliação × A avaliação do candidato é fundamental. Preparamos uma lista de pon…" at bounding box center [784, 379] width 1568 height 758
click at [855, 503] on button "Cancelar" at bounding box center [850, 488] width 112 height 38
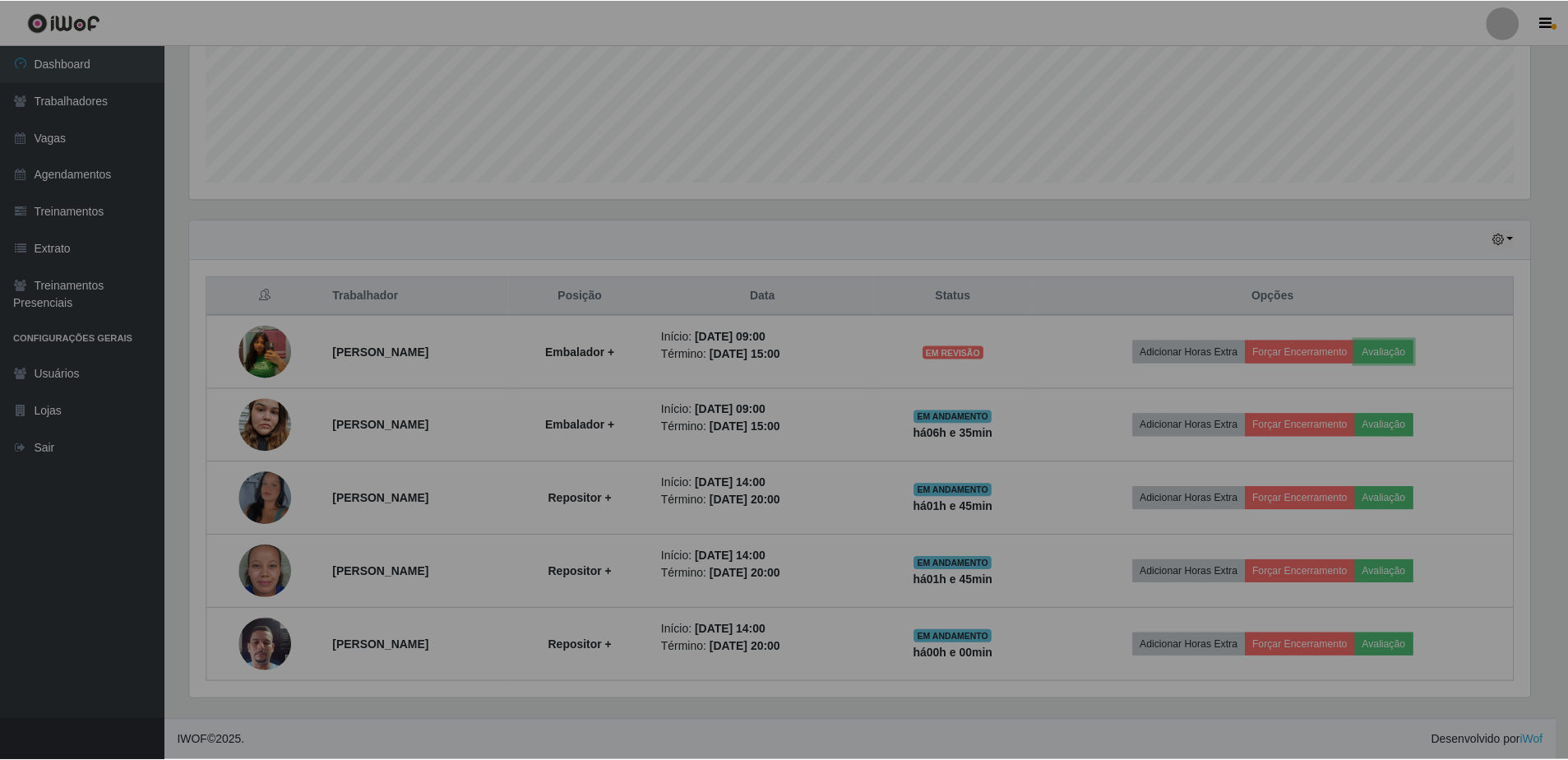
scroll to position [341, 1353]
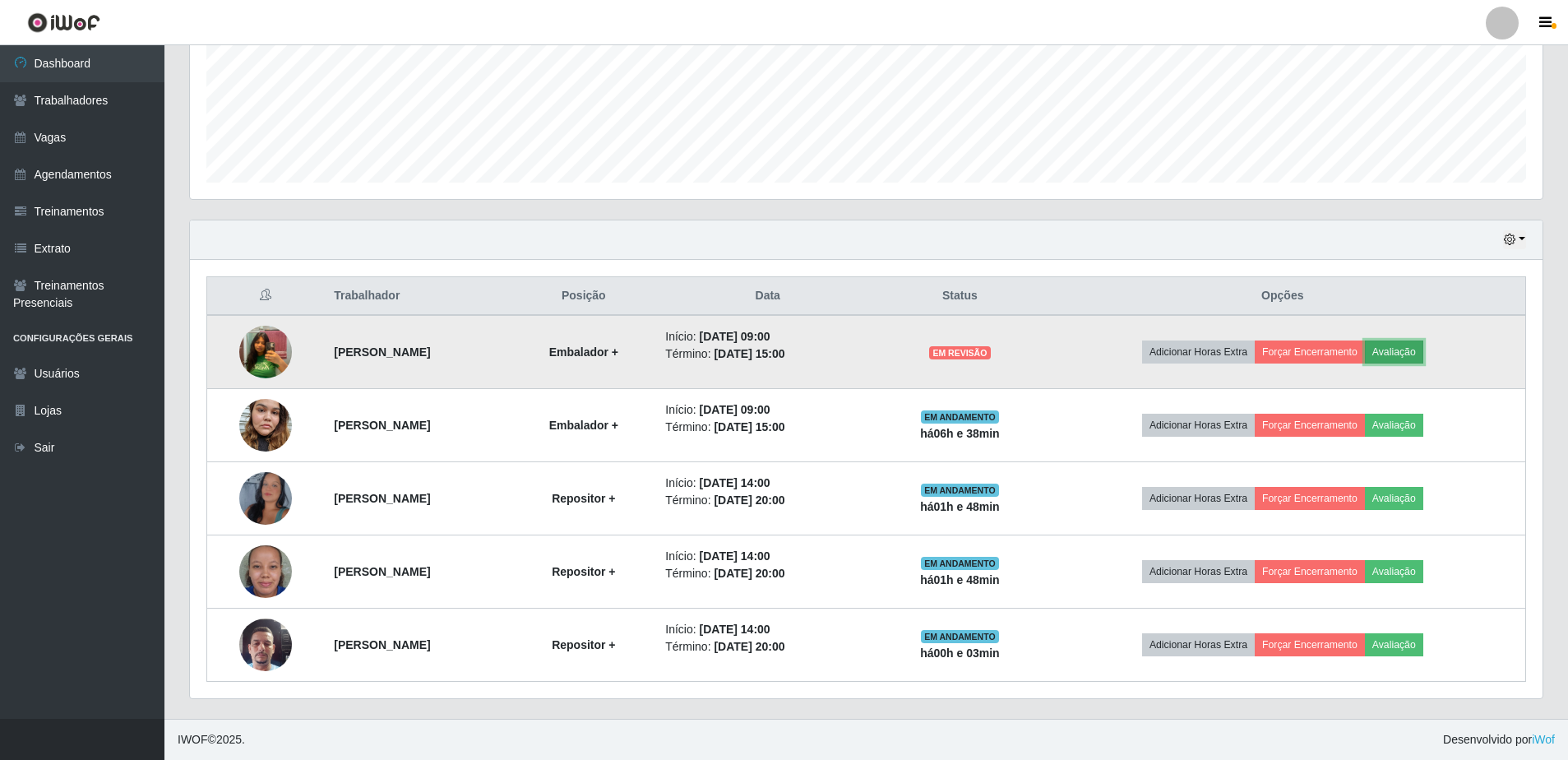
click at [1423, 359] on button "Avaliação" at bounding box center [1394, 351] width 58 height 23
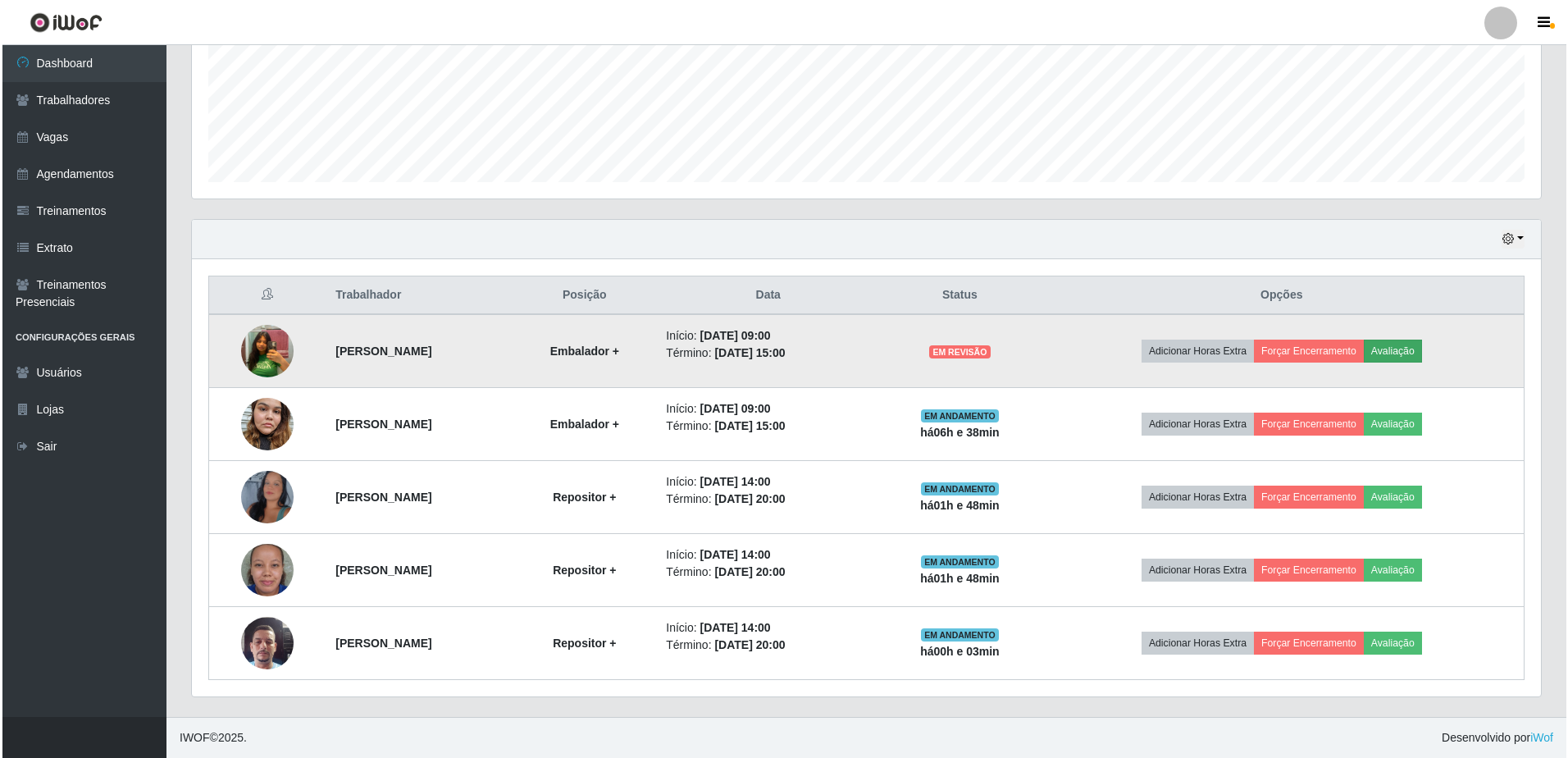
scroll to position [340, 1340]
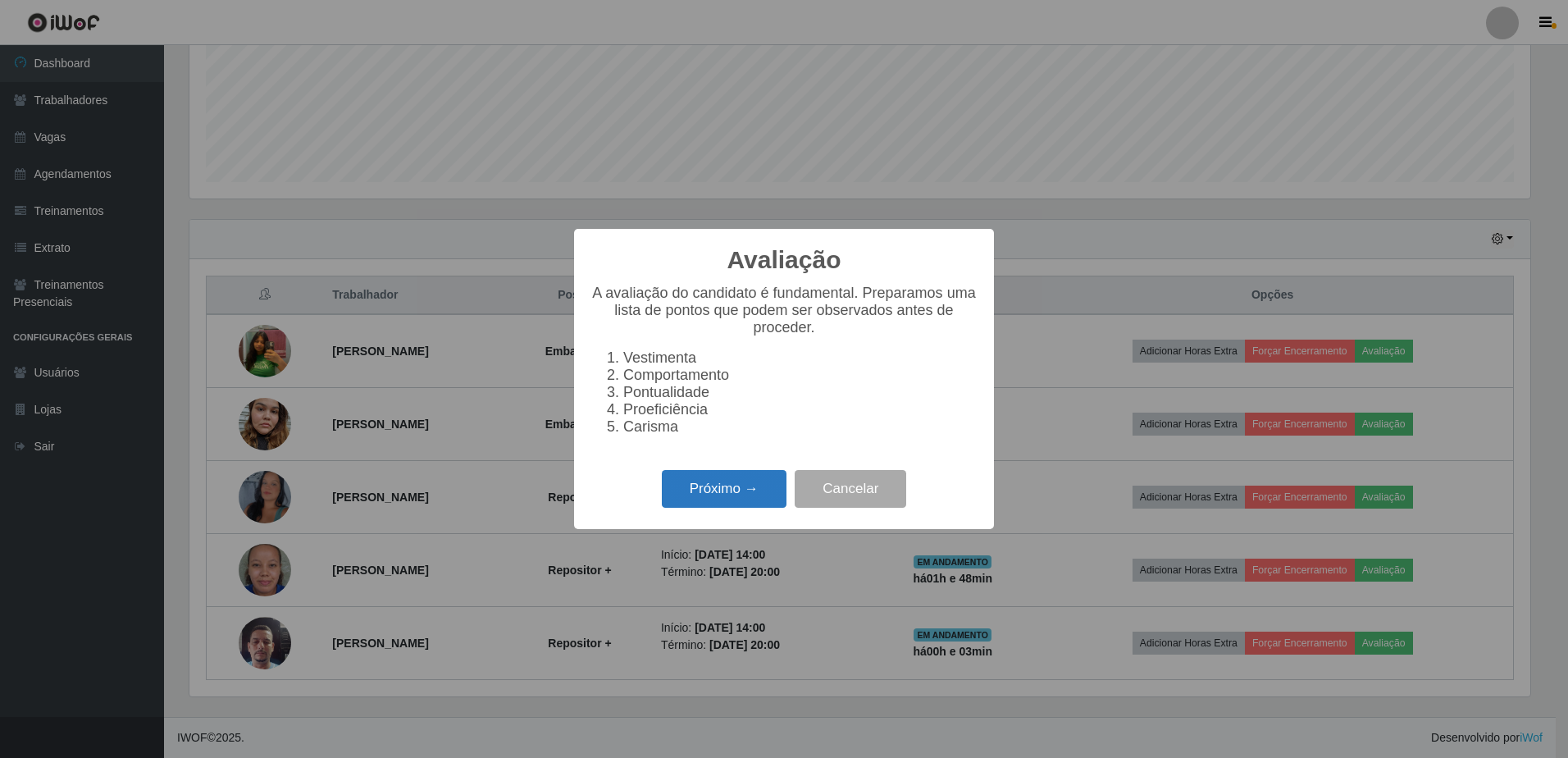
click at [763, 506] on button "Próximo →" at bounding box center [724, 488] width 125 height 38
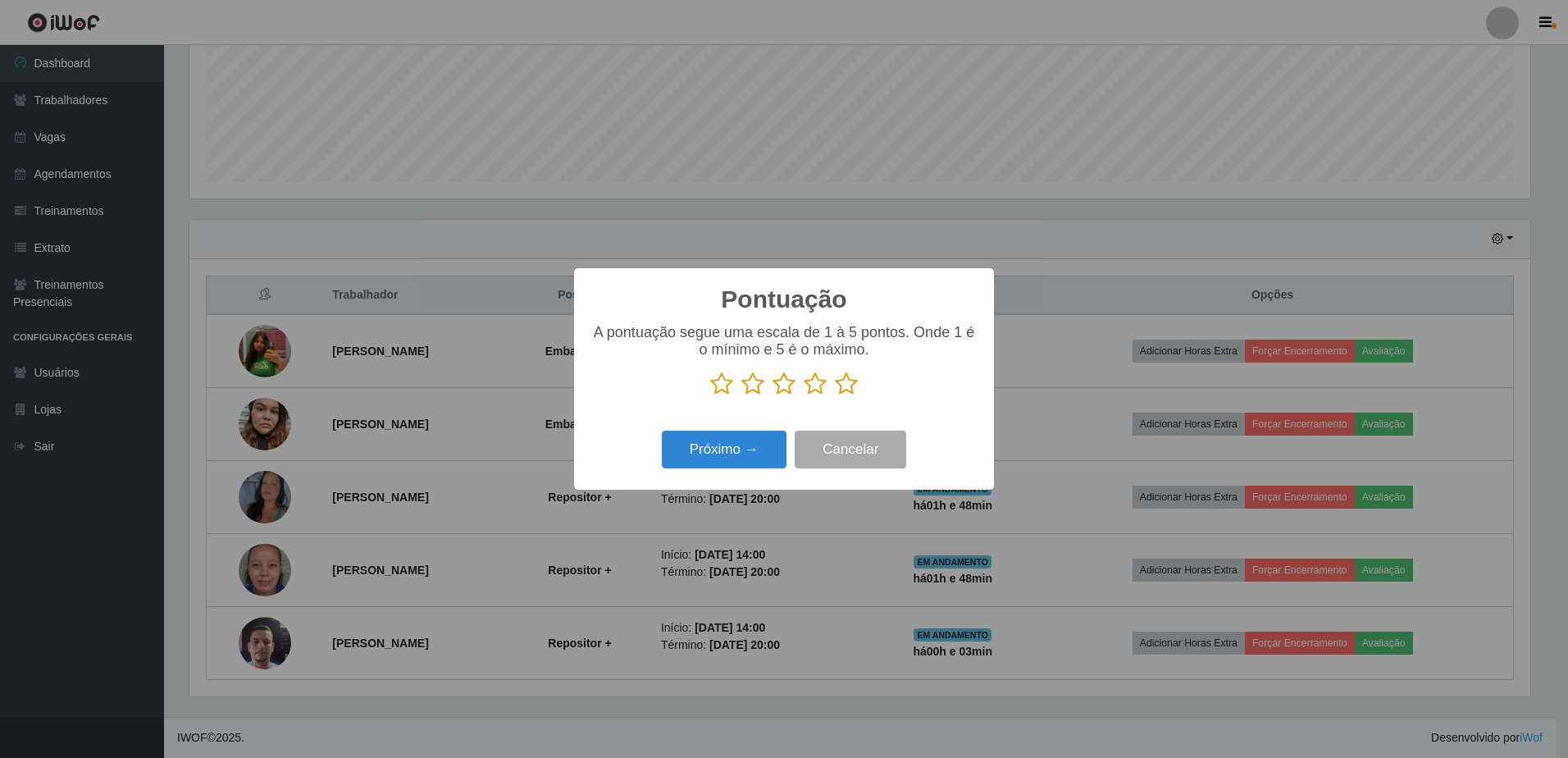
click at [847, 391] on icon at bounding box center [845, 383] width 23 height 25
click at [835, 396] on input "radio" at bounding box center [835, 396] width 0 height 0
click at [847, 391] on icon at bounding box center [845, 383] width 23 height 25
click at [835, 396] on input "radio" at bounding box center [835, 396] width 0 height 0
click at [744, 456] on button "Próximo →" at bounding box center [724, 449] width 125 height 38
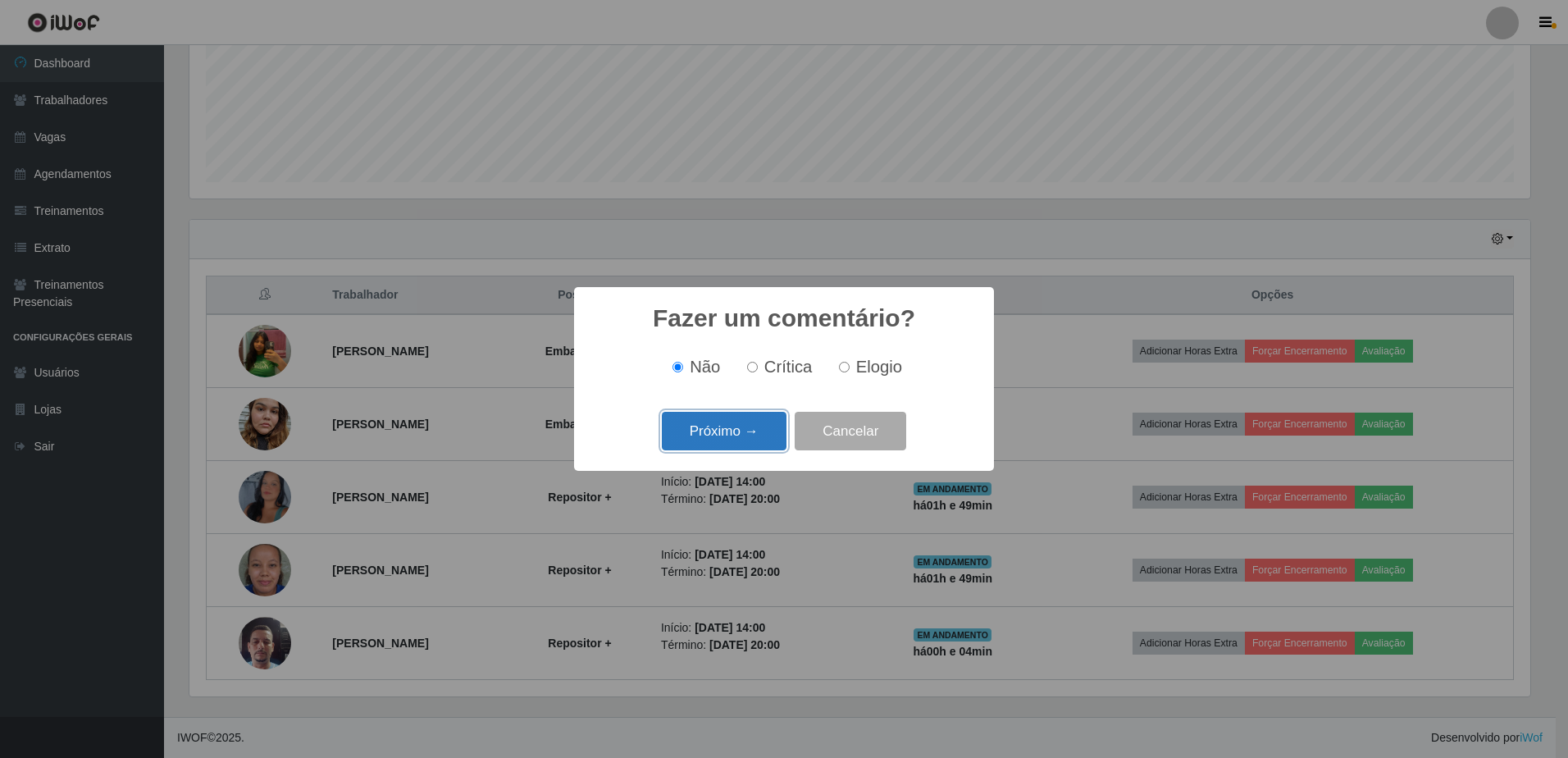
click at [721, 430] on button "Próximo →" at bounding box center [724, 430] width 125 height 38
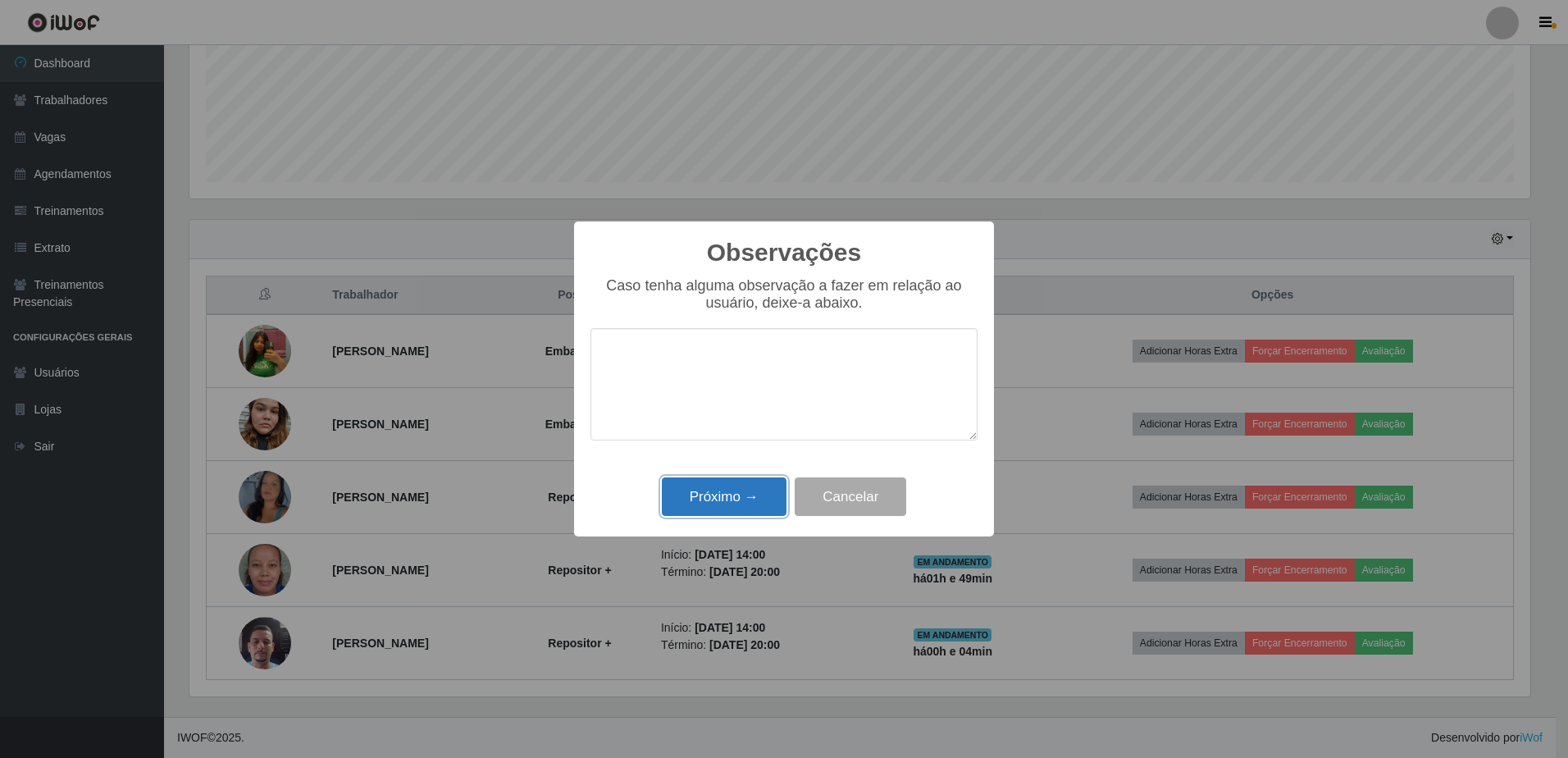
click at [737, 491] on button "Próximo →" at bounding box center [724, 496] width 125 height 38
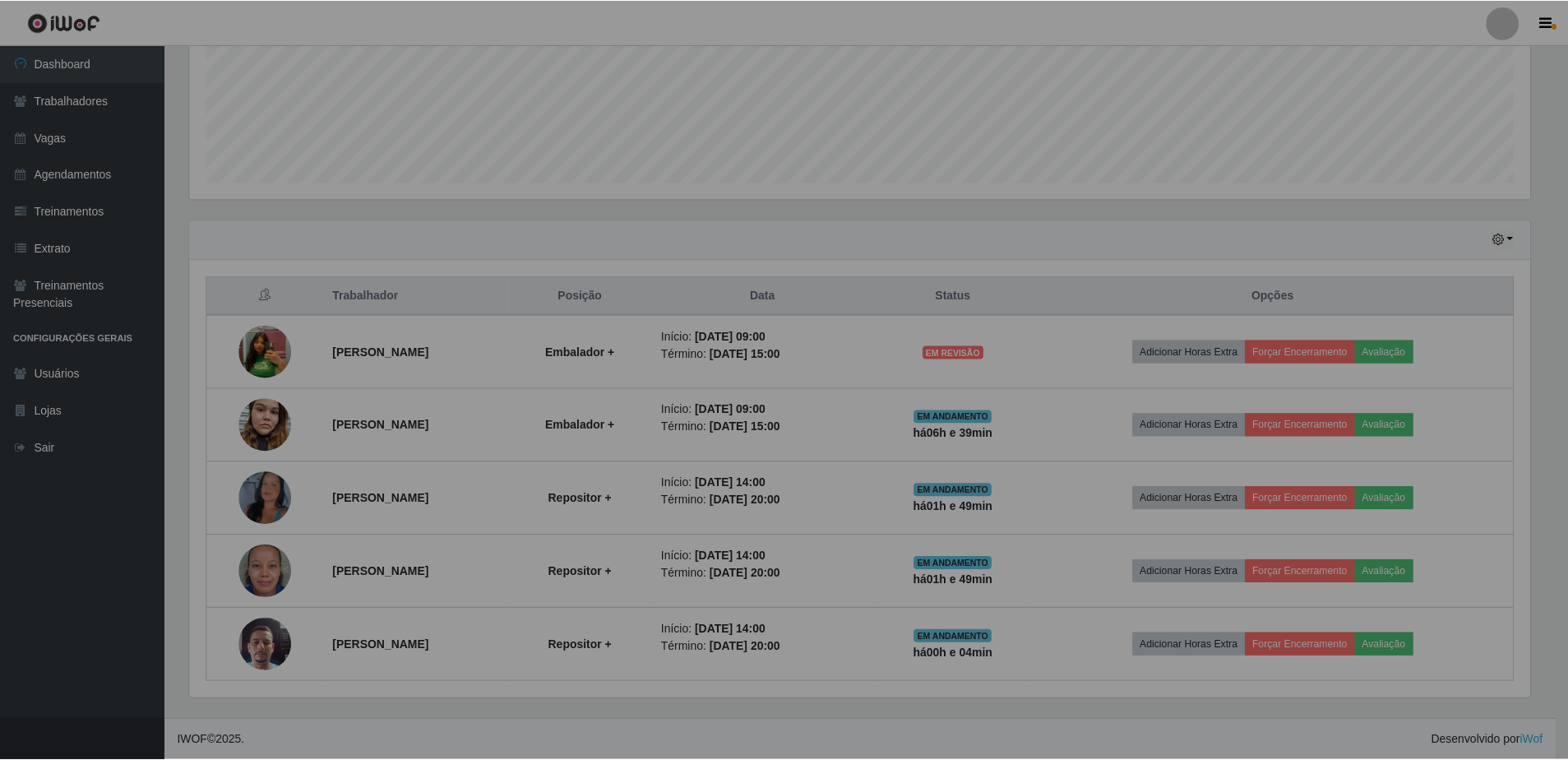
scroll to position [341, 1353]
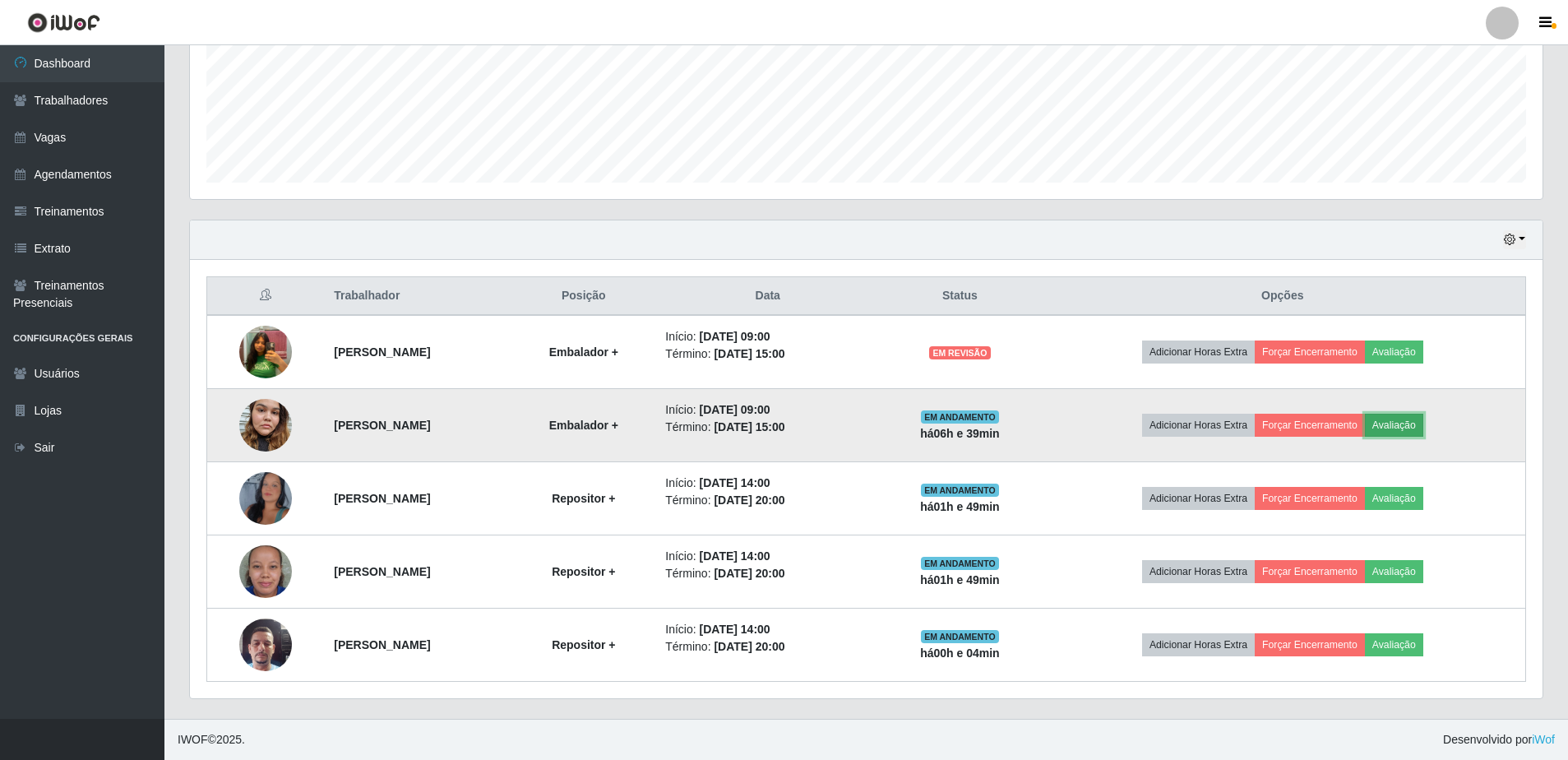
click at [1423, 424] on button "Avaliação" at bounding box center [1394, 425] width 58 height 23
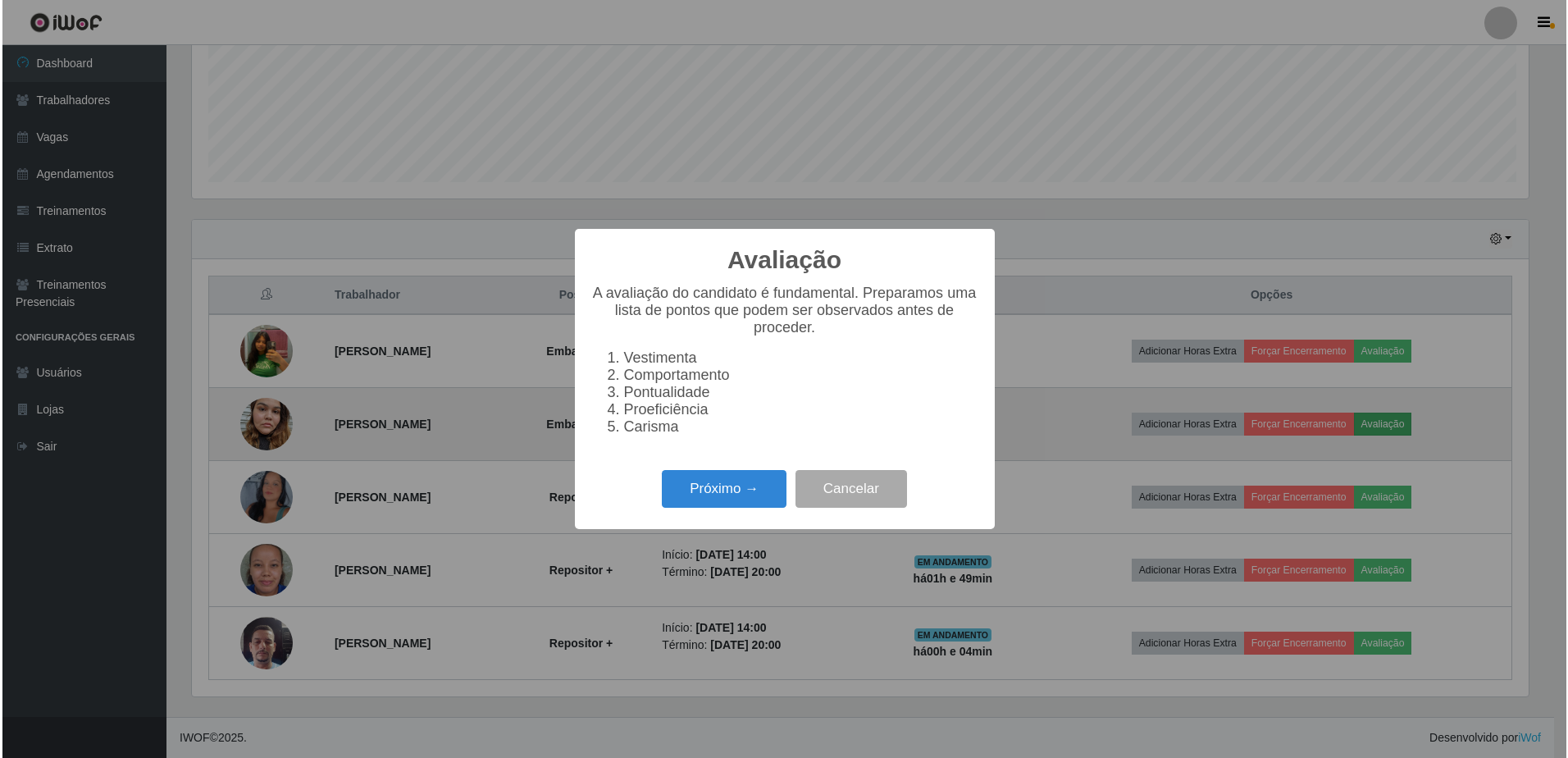
scroll to position [340, 1340]
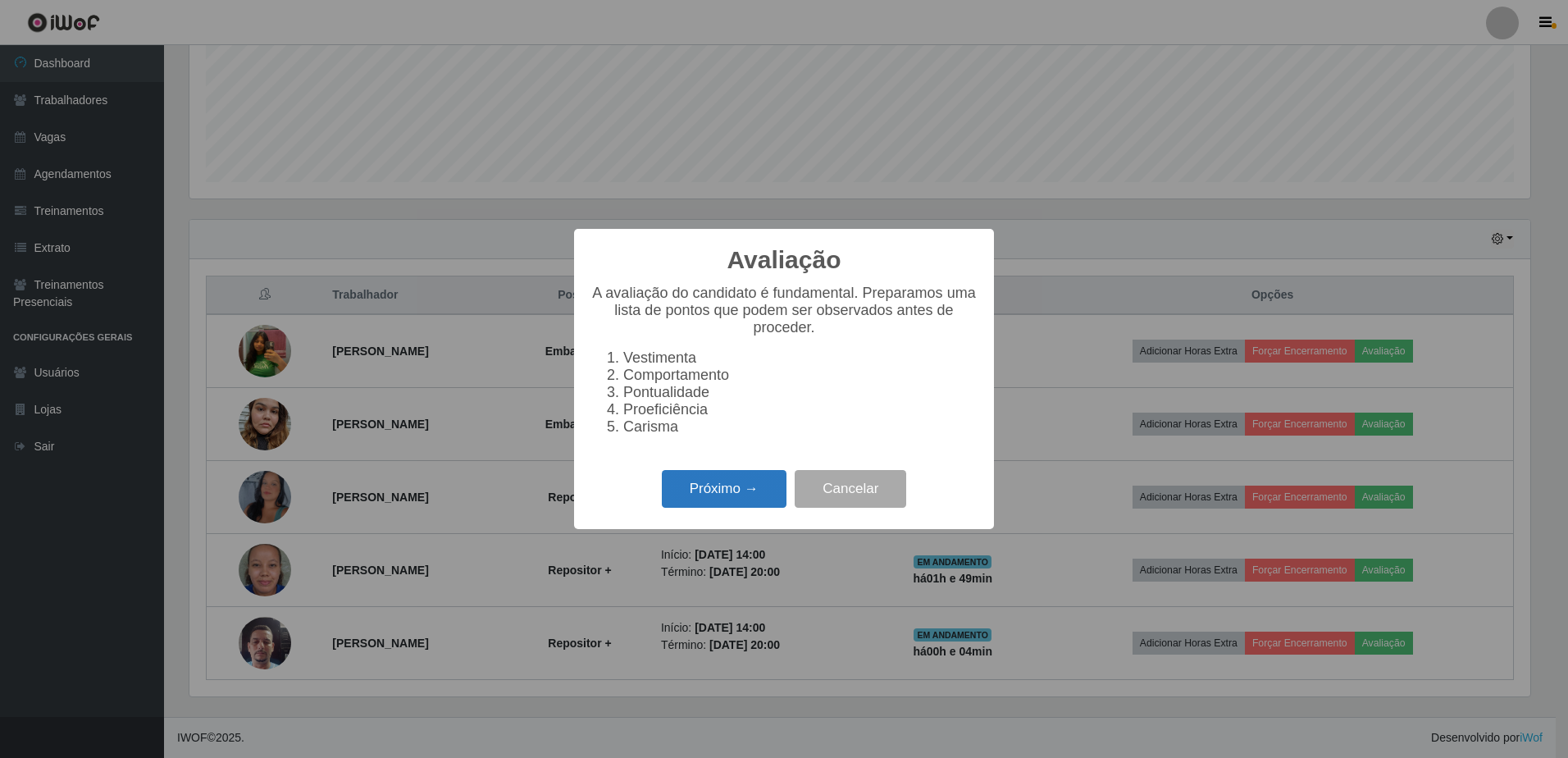
click at [758, 504] on button "Próximo →" at bounding box center [724, 488] width 125 height 38
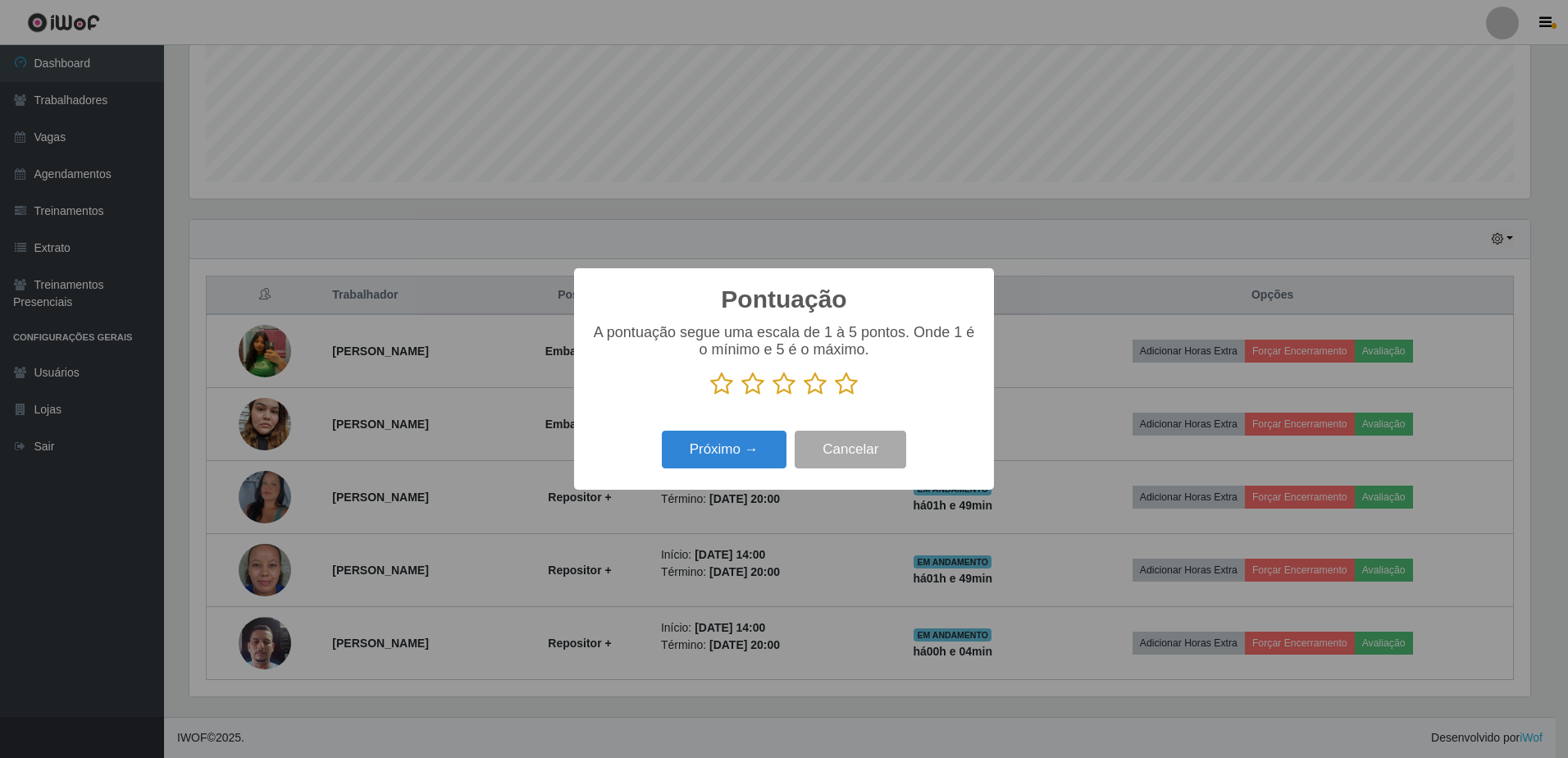
click at [845, 385] on icon at bounding box center [845, 383] width 23 height 25
click at [835, 396] on input "radio" at bounding box center [835, 396] width 0 height 0
click at [737, 449] on button "Próximo →" at bounding box center [724, 449] width 125 height 38
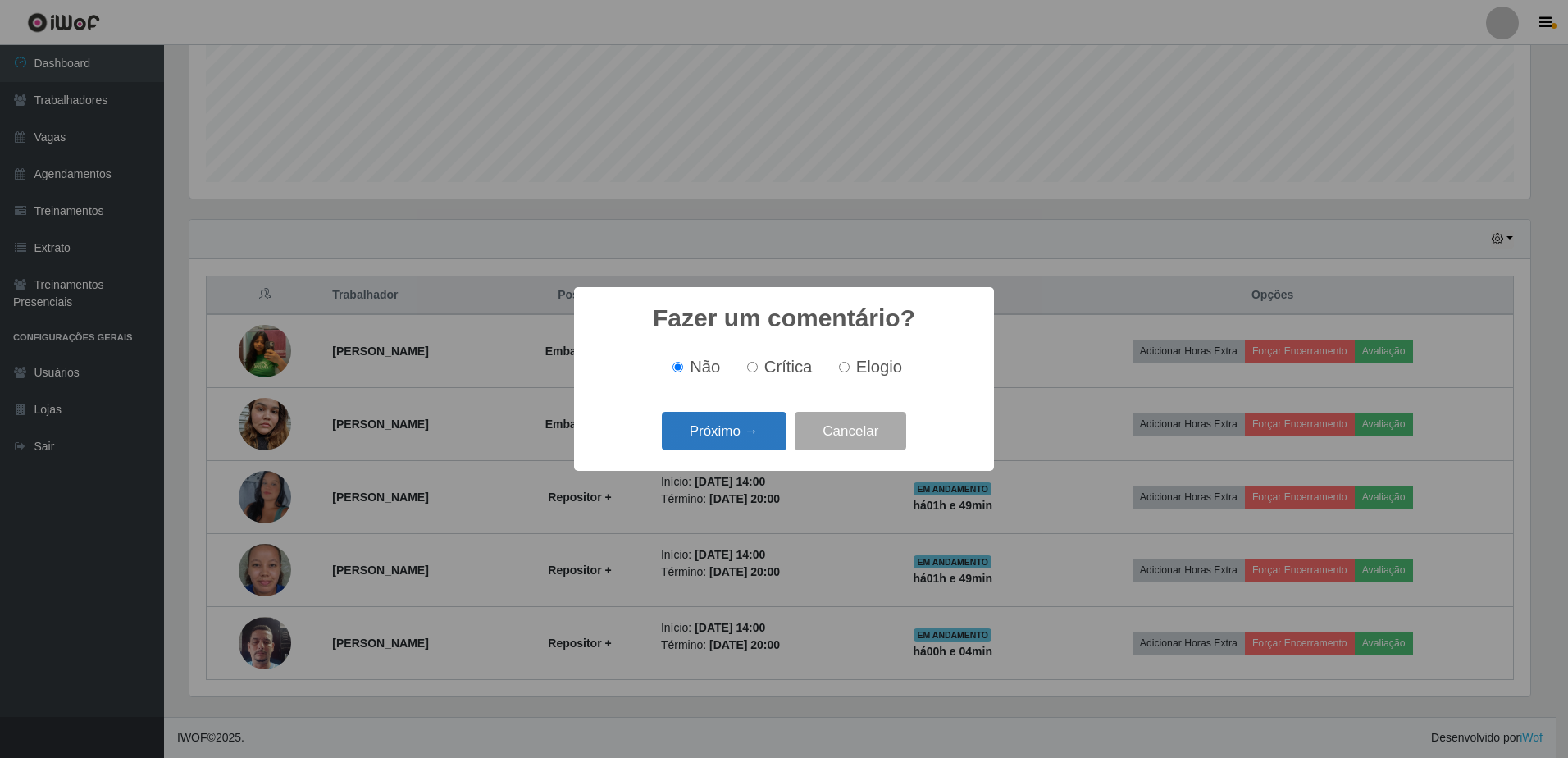
click at [747, 425] on button "Próximo →" at bounding box center [724, 430] width 125 height 38
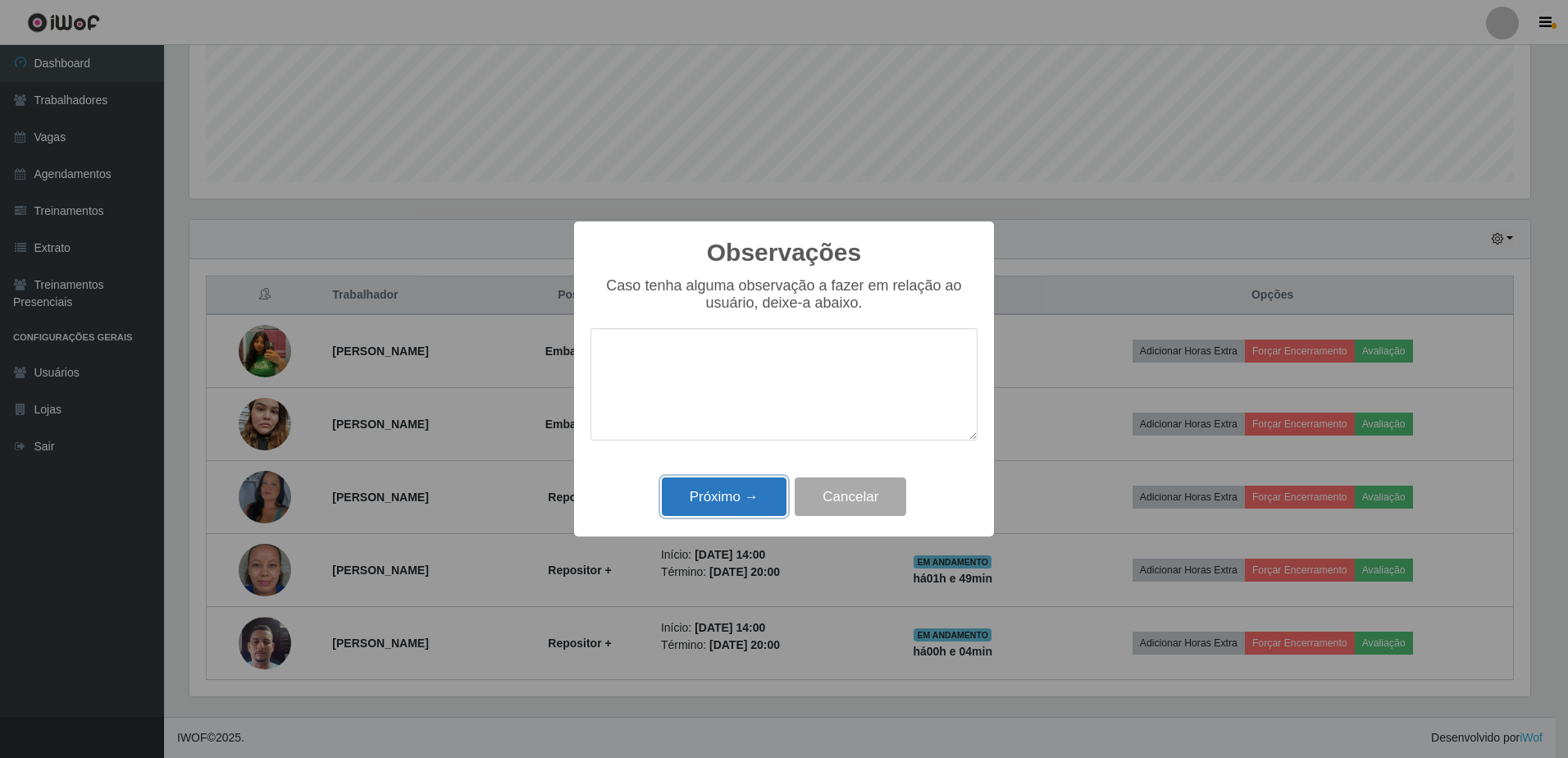
click at [731, 503] on button "Próximo →" at bounding box center [724, 496] width 125 height 38
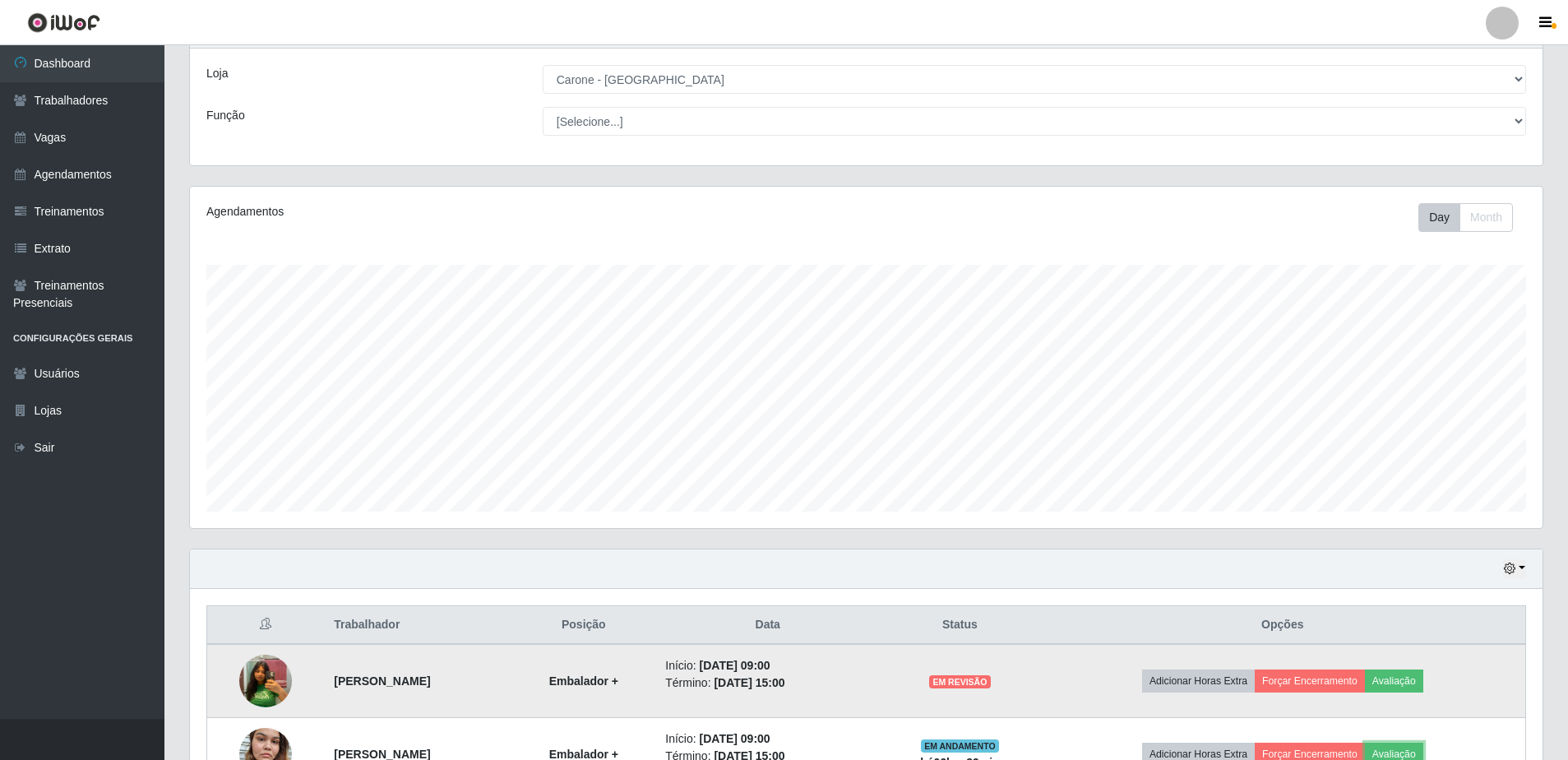
scroll to position [405, 0]
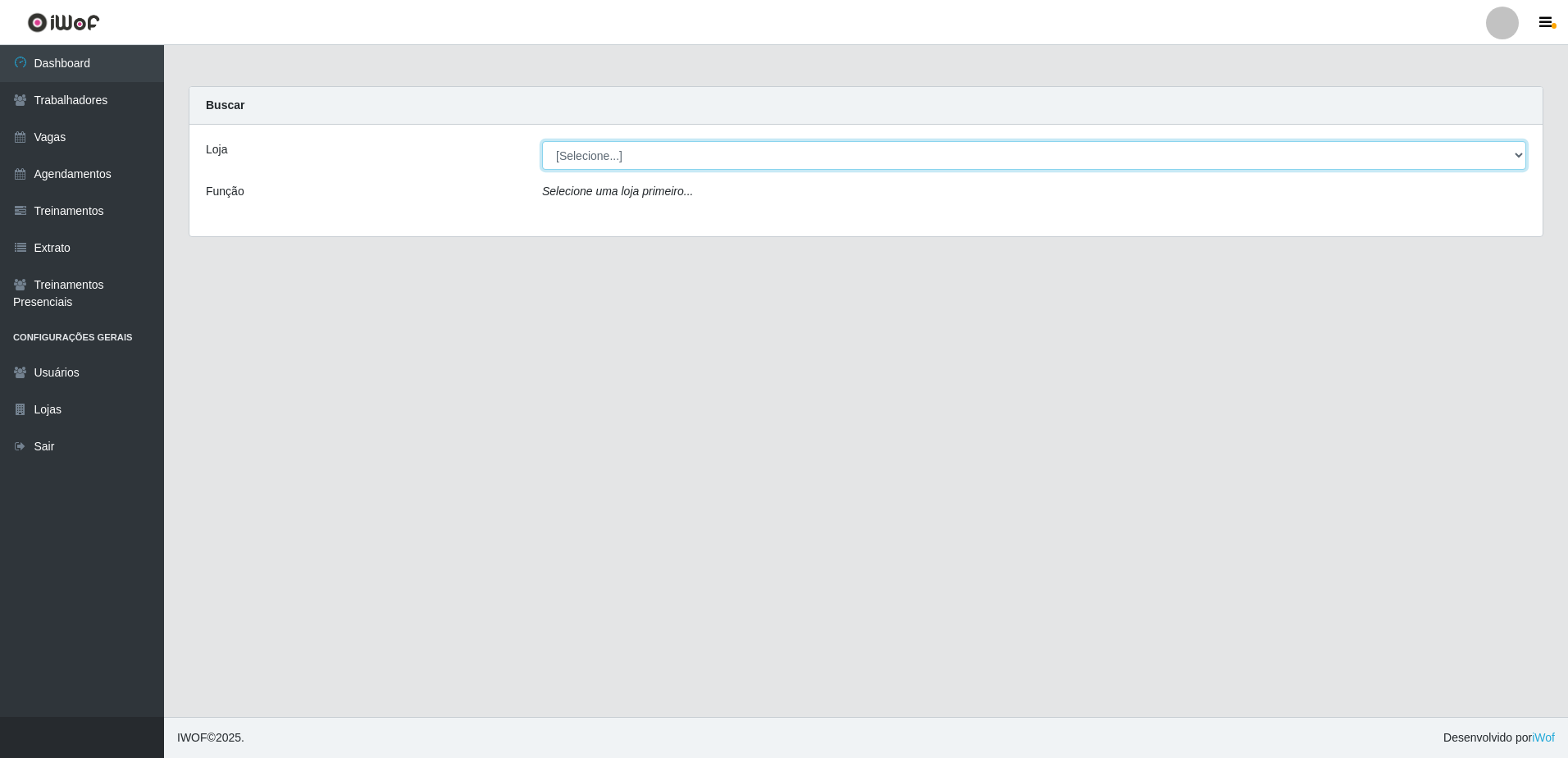
click at [1519, 155] on select "[Selecione...] Carone - Itapoa Carone - Praia da Costa Sempre Tem - Jardim Camb…" at bounding box center [1034, 155] width 984 height 28
select select "505"
click at [542, 141] on select "[Selecione...] Carone - Itapoa Carone - Praia da Costa Sempre Tem - Jardim Camb…" at bounding box center [1034, 155] width 984 height 28
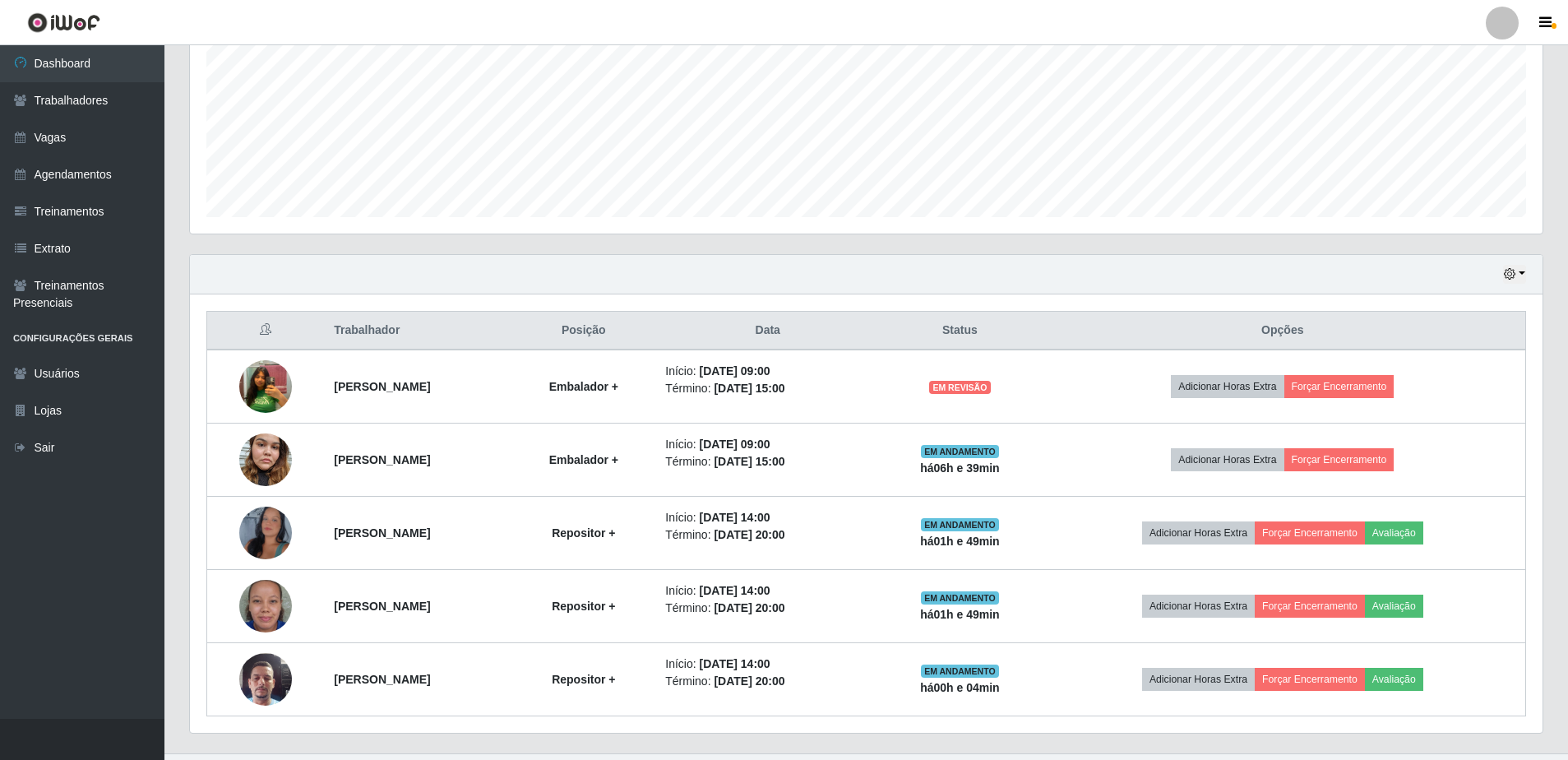
scroll to position [405, 0]
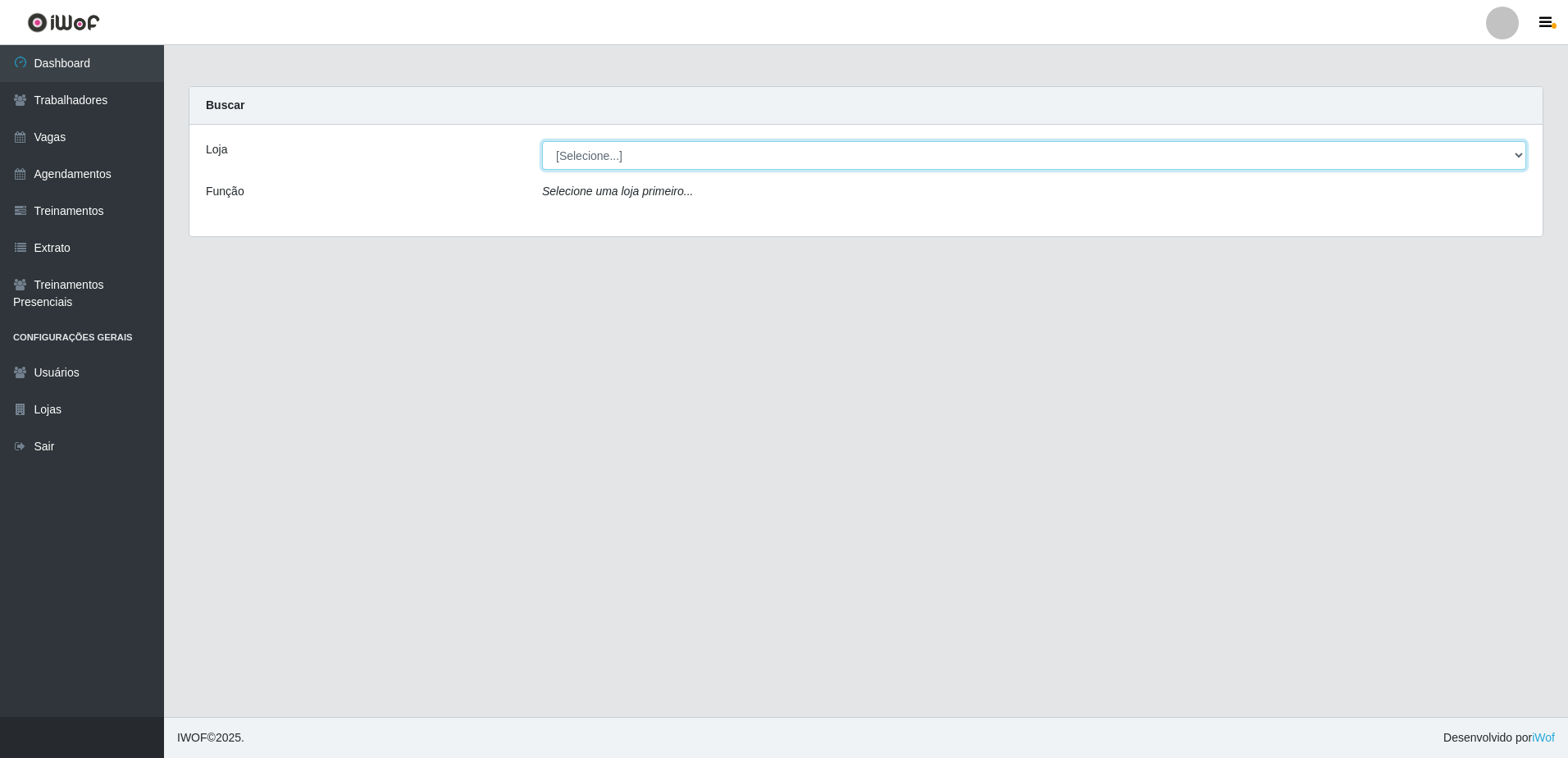
click at [1511, 151] on select "[Selecione...] Carone - Itapoa Carone - Praia da Costa Sempre Tem - Jardim Camb…" at bounding box center [1034, 155] width 984 height 28
select select "505"
click at [542, 141] on select "[Selecione...] Carone - Itapoa Carone - Praia da Costa Sempre Tem - Jardim Camb…" at bounding box center [1034, 155] width 984 height 28
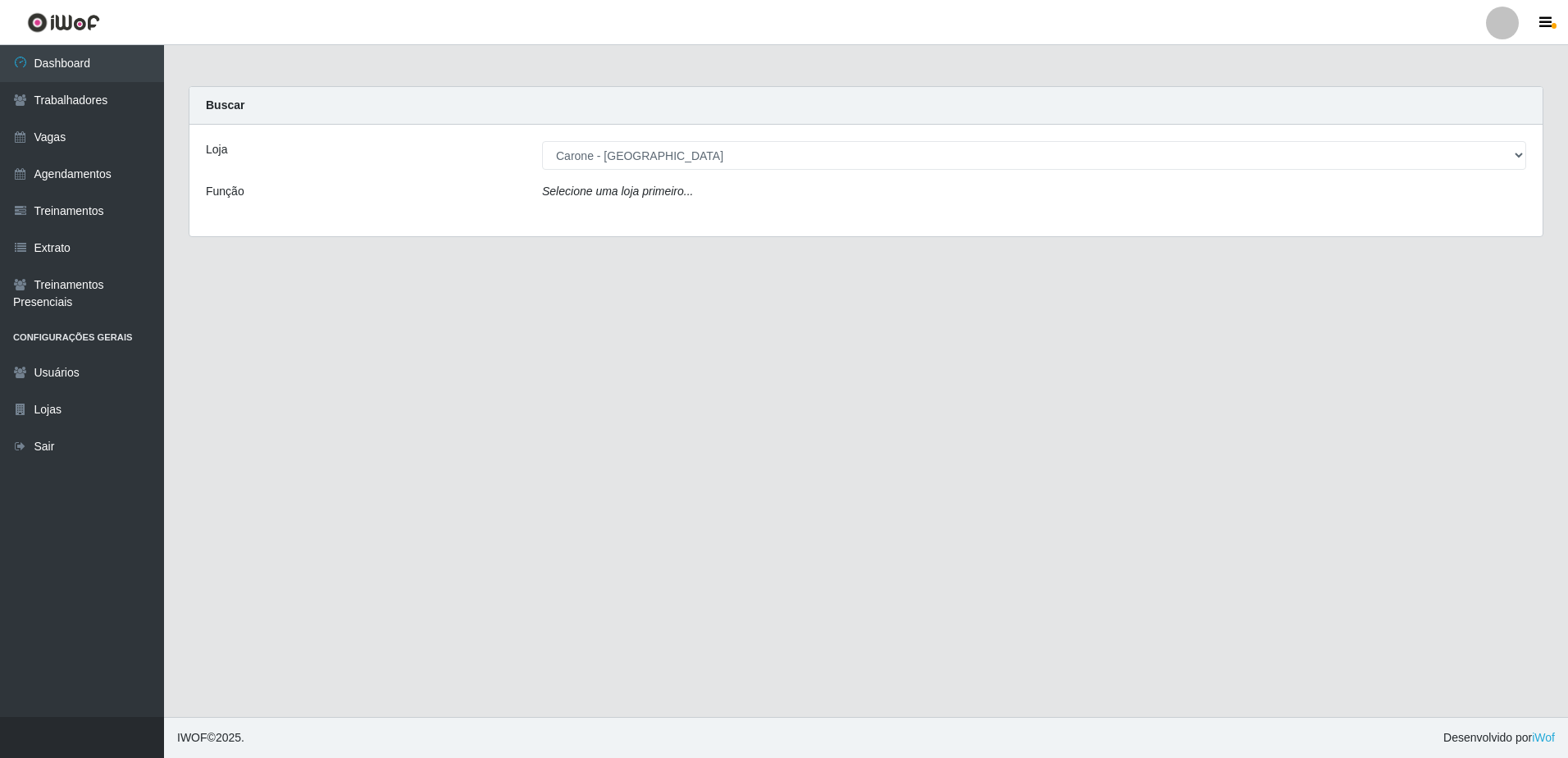
click at [663, 228] on div "Loja [Selecione...] Carone - Itapoa Carone - Praia da Costa Sempre Tem - Jardim…" at bounding box center [866, 180] width 1353 height 112
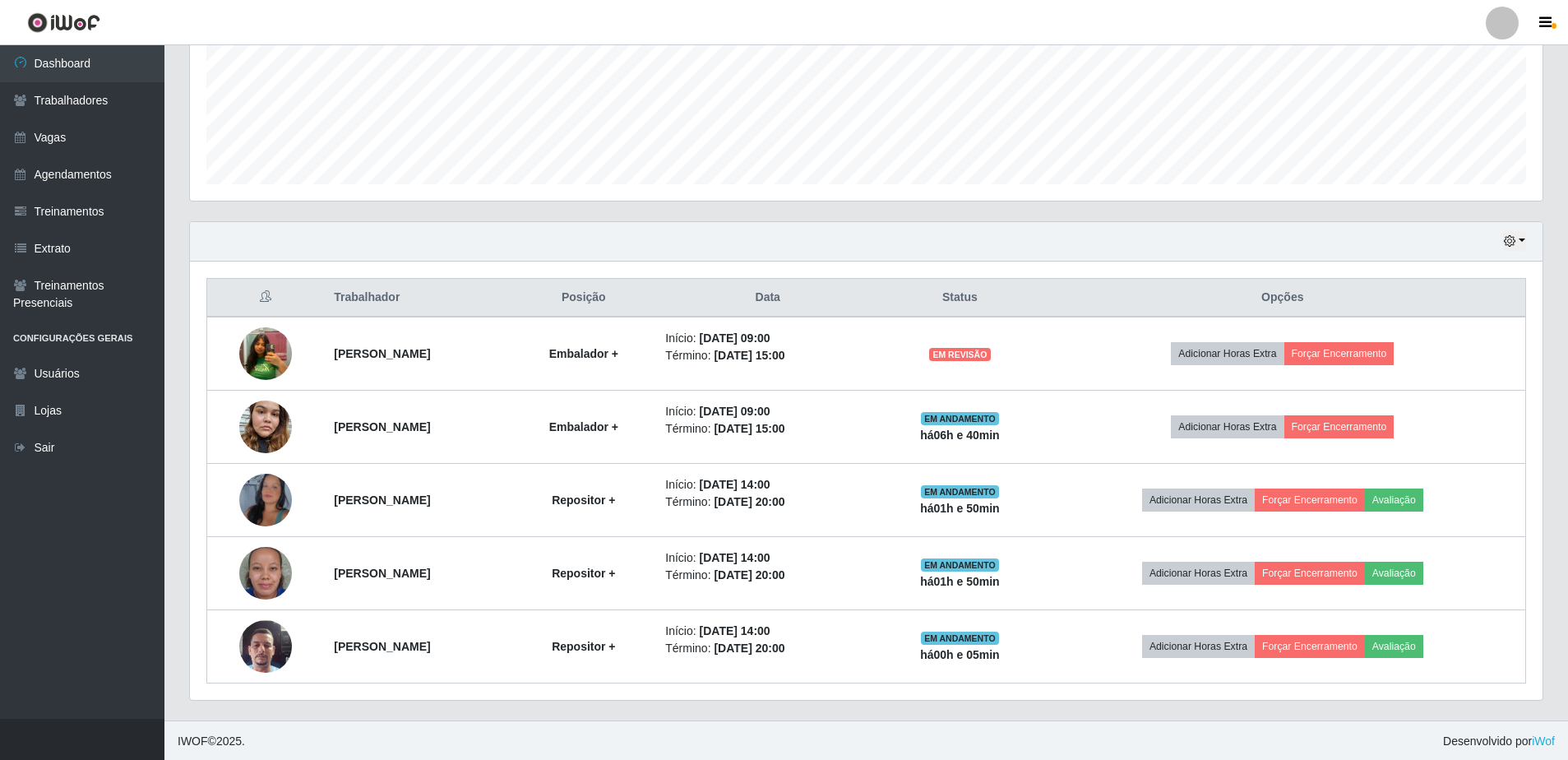
scroll to position [405, 0]
